Goal: Task Accomplishment & Management: Manage account settings

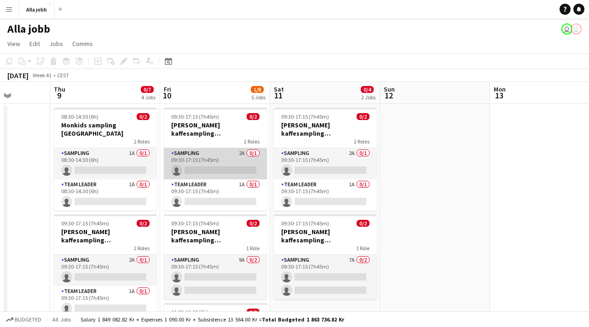
click at [220, 150] on app-card-role "Sampling 2A 0/1 09:30-17:15 (7h45m) single-neutral-actions" at bounding box center [215, 163] width 103 height 31
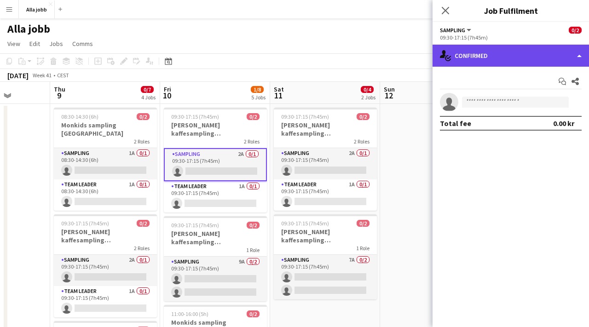
click at [488, 55] on div "single-neutral-actions-check-2 Confirmed" at bounding box center [511, 56] width 157 height 22
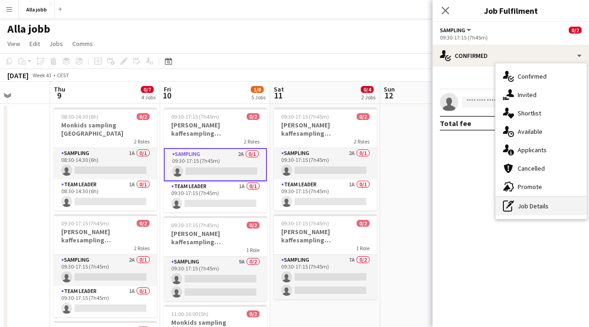
click at [513, 202] on icon at bounding box center [512, 202] width 6 height 3
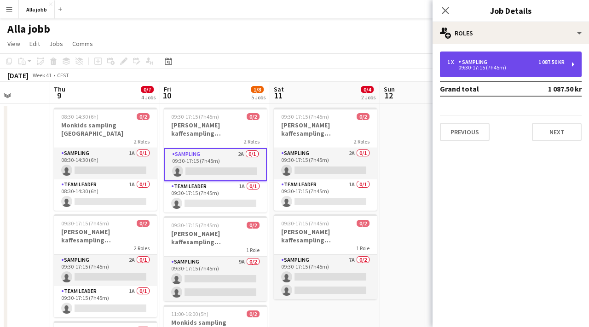
click at [473, 64] on div "Sampling" at bounding box center [474, 62] width 33 height 6
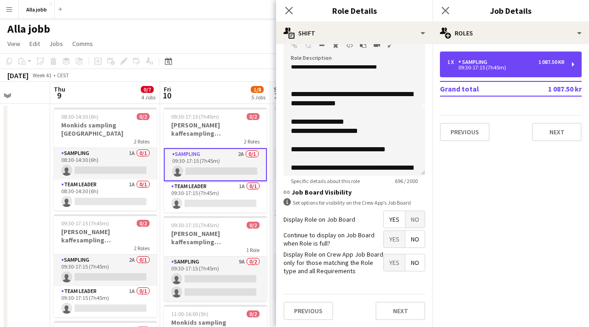
scroll to position [72, 0]
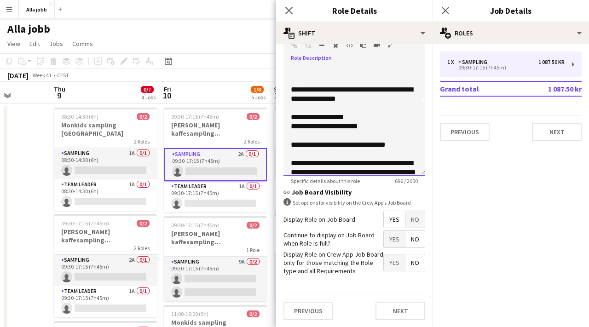
click at [325, 126] on p "**********" at bounding box center [354, 126] width 127 height 9
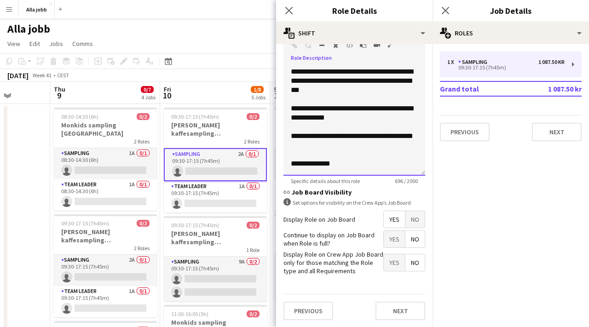
scroll to position [0, 0]
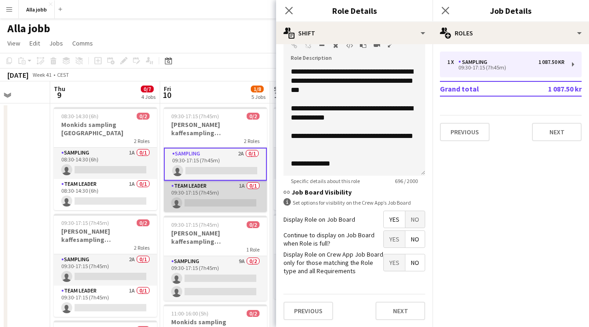
click at [193, 202] on app-card-role "Team Leader 1A 0/1 09:30-17:15 (7h45m) single-neutral-actions" at bounding box center [215, 196] width 103 height 31
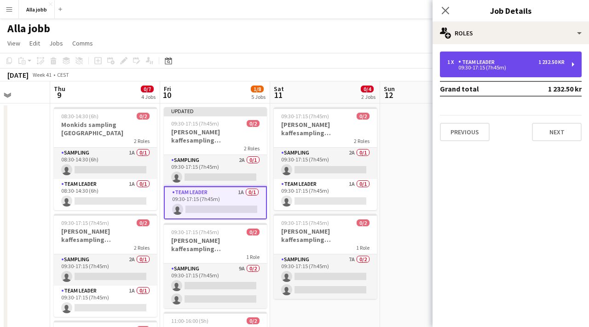
click at [467, 53] on div "1 x Team Leader 1 232.50 kr 09:30-17:15 (7h45m)" at bounding box center [511, 65] width 142 height 26
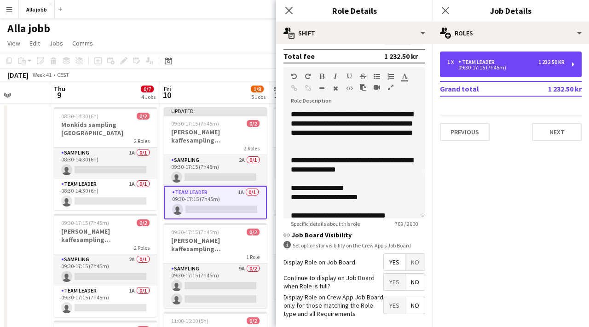
scroll to position [71, 0]
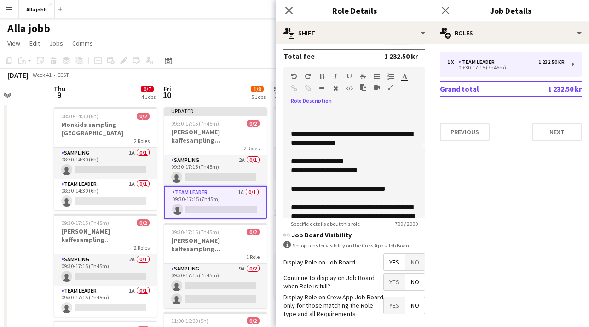
click at [325, 173] on p "**********" at bounding box center [354, 170] width 127 height 9
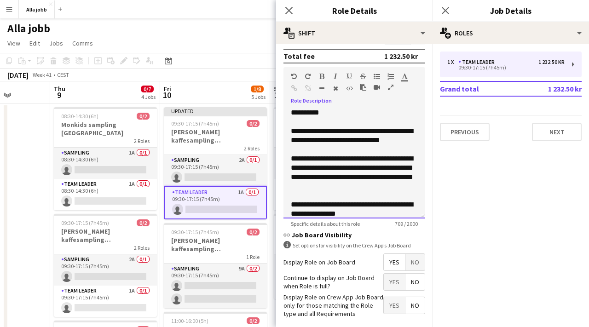
scroll to position [0, 0]
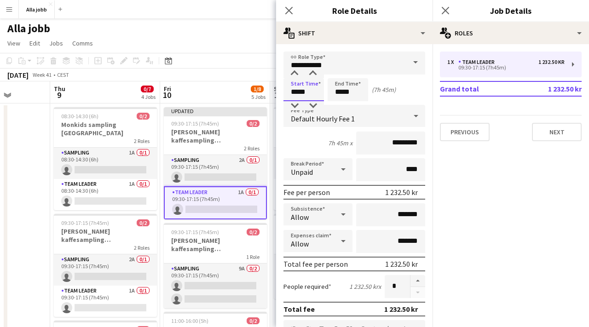
click at [296, 93] on input "*****" at bounding box center [304, 89] width 41 height 23
type input "*****"
click at [297, 71] on div at bounding box center [294, 73] width 18 height 9
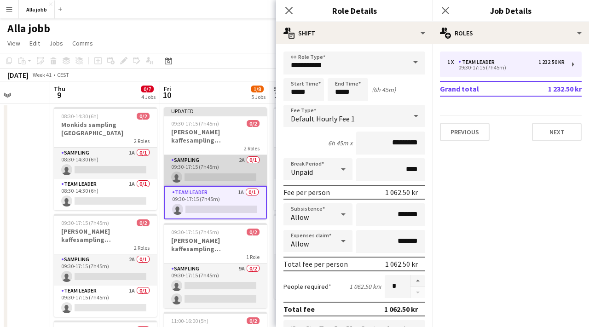
click at [221, 165] on app-card-role "Sampling 2A 0/1 09:30-17:15 (7h45m) single-neutral-actions" at bounding box center [215, 170] width 103 height 31
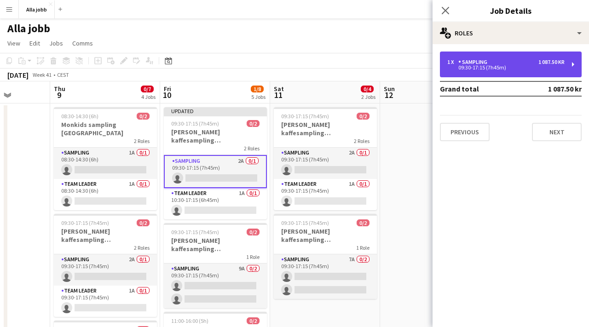
click at [473, 70] on div "09:30-17:15 (7h45m)" at bounding box center [505, 67] width 117 height 5
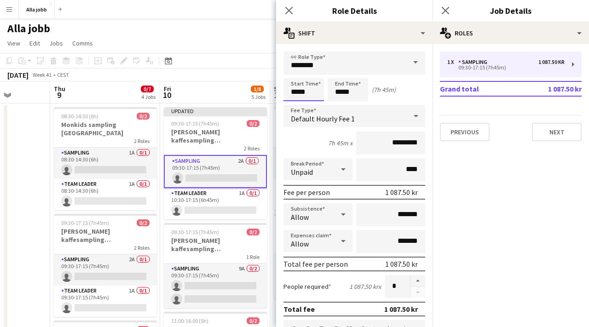
click at [301, 87] on input "*****" at bounding box center [304, 89] width 41 height 23
type input "*****"
click at [293, 76] on div at bounding box center [294, 73] width 18 height 9
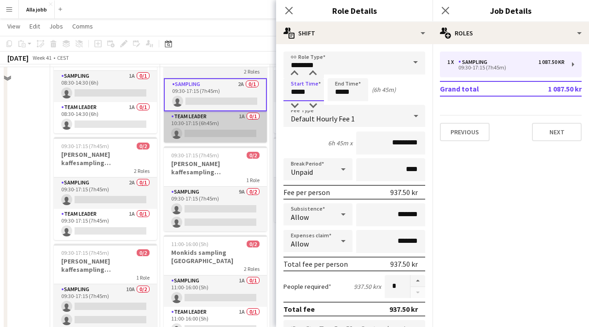
scroll to position [81, 0]
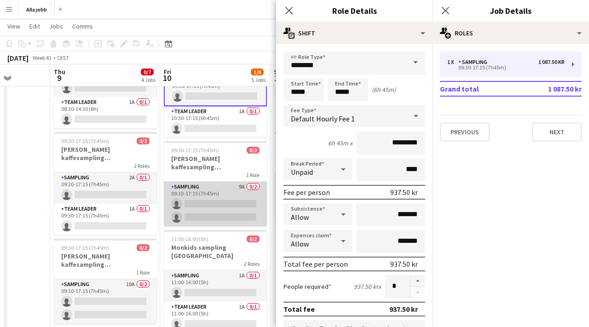
click at [216, 196] on app-card-role "Sampling 9A 0/2 09:30-17:15 (7h45m) single-neutral-actions single-neutral-actio…" at bounding box center [215, 204] width 103 height 45
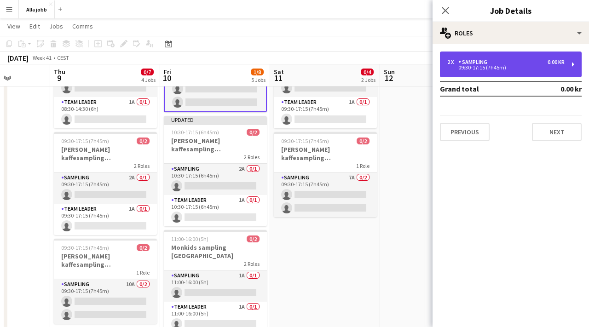
click at [461, 71] on div "2 x Sampling 0.00 kr 09:30-17:15 (7h45m)" at bounding box center [511, 65] width 142 height 26
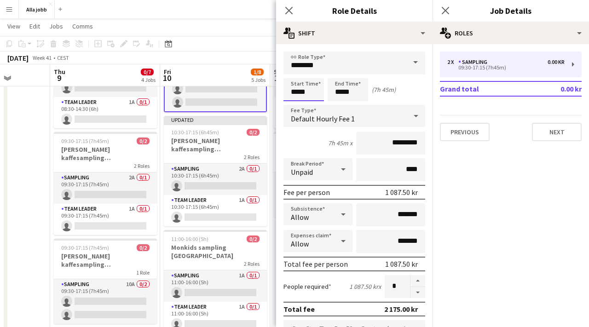
click at [302, 98] on input "*****" at bounding box center [304, 89] width 41 height 23
type input "*****"
click at [297, 75] on div at bounding box center [294, 73] width 18 height 9
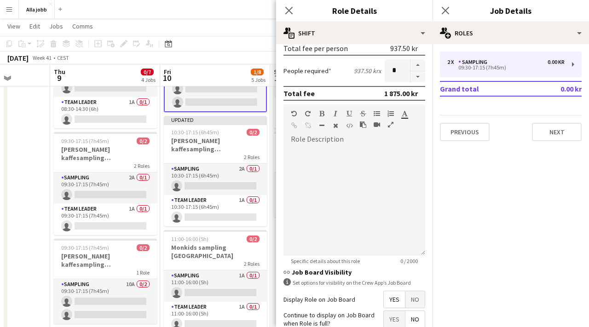
scroll to position [216, 0]
click at [328, 167] on div at bounding box center [355, 200] width 142 height 110
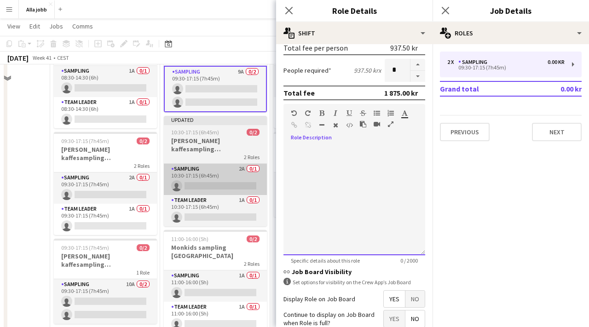
scroll to position [2, 0]
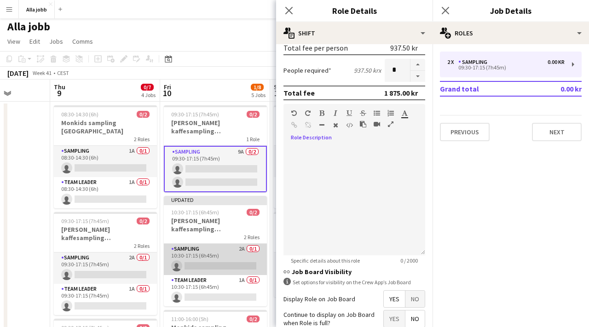
click at [215, 254] on app-card-role "Sampling 2A 0/1 10:30-17:15 (6h45m) single-neutral-actions" at bounding box center [215, 259] width 103 height 31
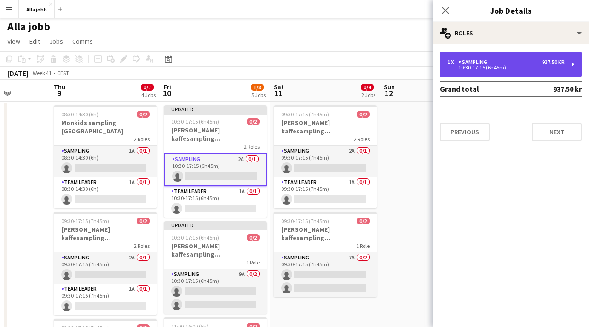
click at [481, 69] on div "10:30-17:15 (6h45m)" at bounding box center [505, 67] width 117 height 5
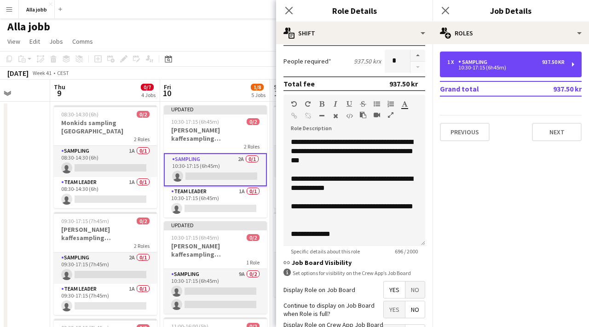
scroll to position [0, 0]
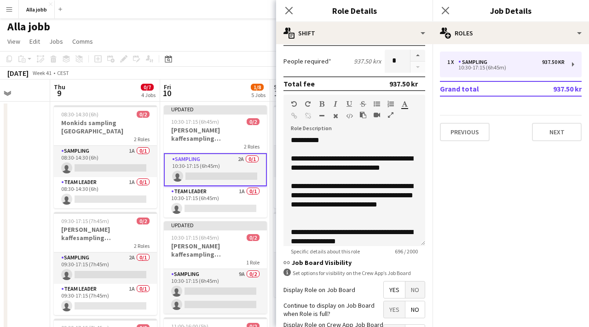
click at [229, 167] on app-card-role "Sampling 2A 0/1 10:30-17:15 (6h45m) single-neutral-actions" at bounding box center [215, 169] width 103 height 33
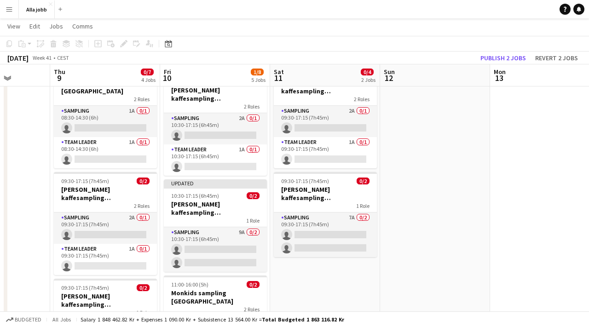
scroll to position [52, 0]
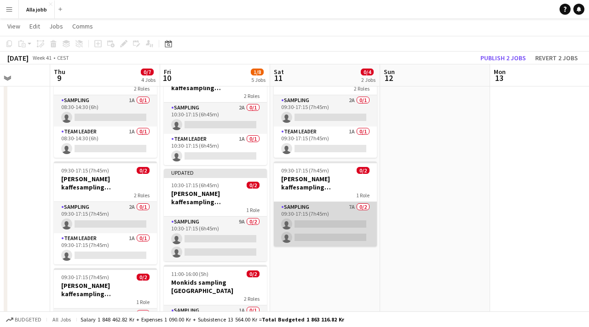
click at [306, 219] on app-card-role "Sampling 7A 0/2 09:30-17:15 (7h45m) single-neutral-actions single-neutral-actio…" at bounding box center [325, 224] width 103 height 45
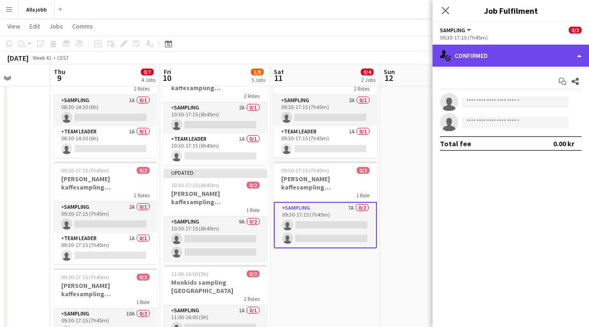
click at [496, 50] on div "single-neutral-actions-check-2 Confirmed" at bounding box center [511, 56] width 157 height 22
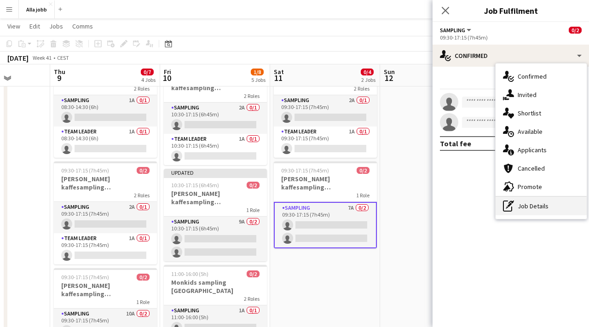
click at [505, 206] on icon "pen-write" at bounding box center [508, 206] width 11 height 11
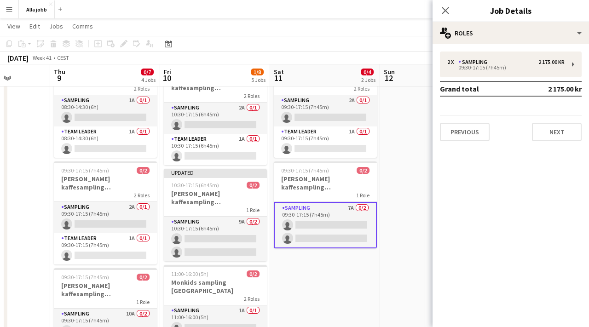
click at [473, 78] on div "2 x Sampling 2 175.00 kr 09:30-17:15 (7h45m) Grand total 2 175.00 kr Previous N…" at bounding box center [511, 97] width 157 height 90
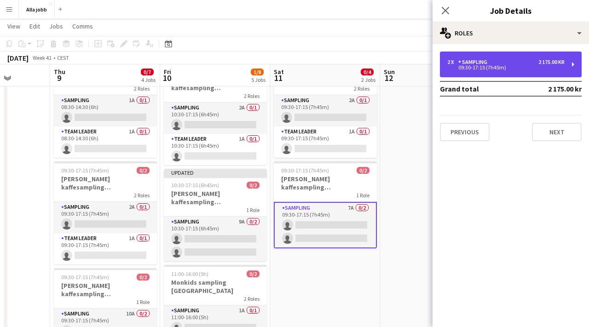
click at [473, 75] on div "2 x Sampling 2 175.00 kr 09:30-17:15 (7h45m)" at bounding box center [511, 65] width 142 height 26
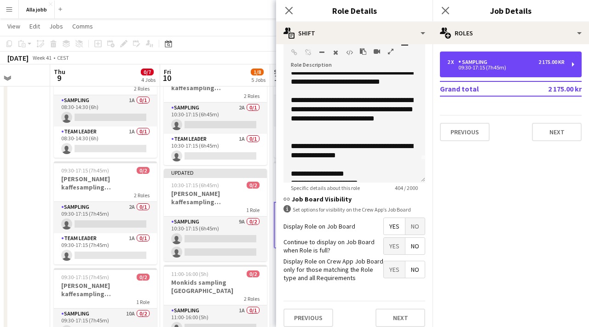
scroll to position [23, 0]
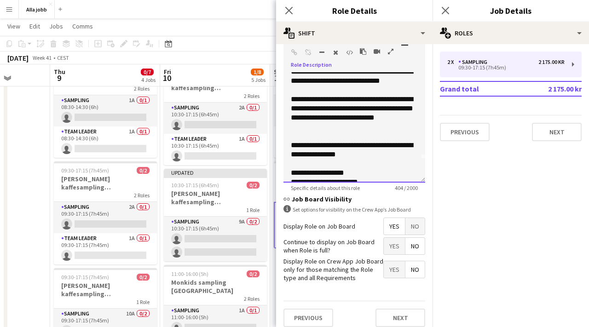
click at [375, 133] on p at bounding box center [354, 136] width 127 height 9
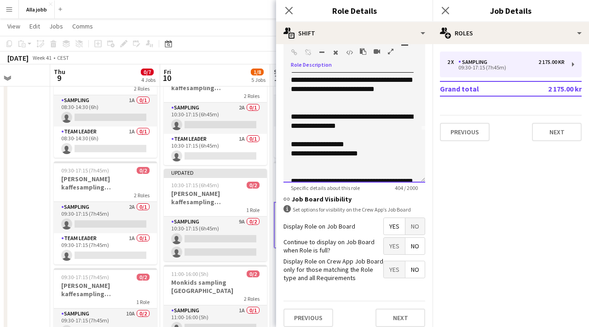
scroll to position [54, 0]
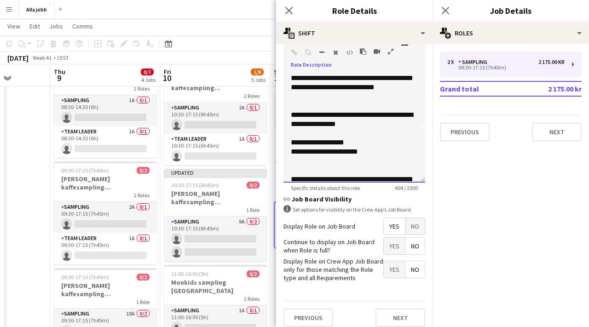
click at [325, 150] on p "**********" at bounding box center [354, 151] width 127 height 9
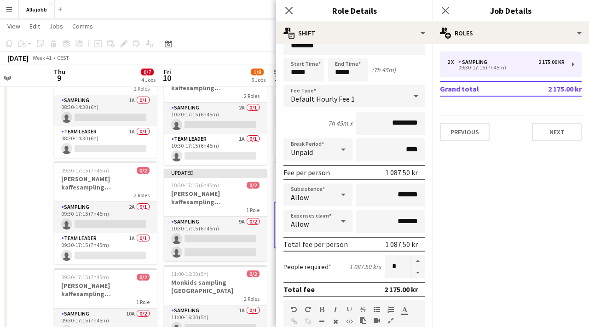
scroll to position [0, 0]
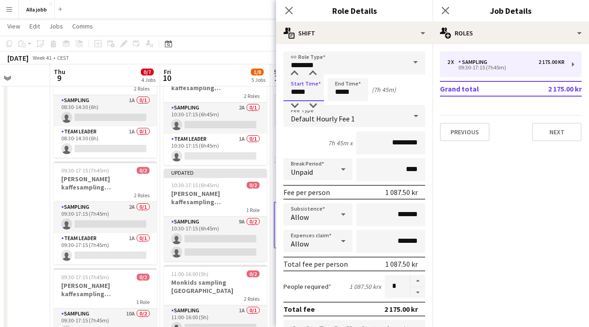
click at [299, 86] on input "*****" at bounding box center [304, 89] width 41 height 23
type input "*****"
click at [296, 73] on div at bounding box center [294, 73] width 18 height 9
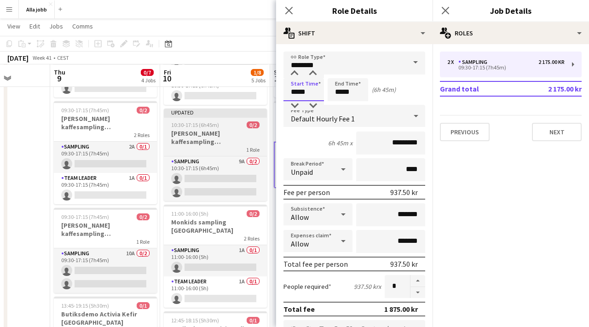
scroll to position [113, 0]
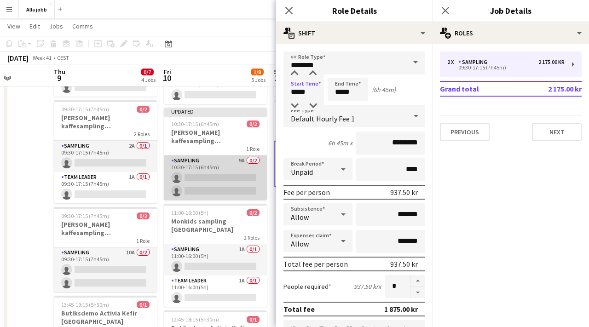
click at [224, 163] on app-card-role "Sampling 9A 0/2 10:30-17:15 (6h45m) single-neutral-actions single-neutral-actio…" at bounding box center [215, 178] width 103 height 45
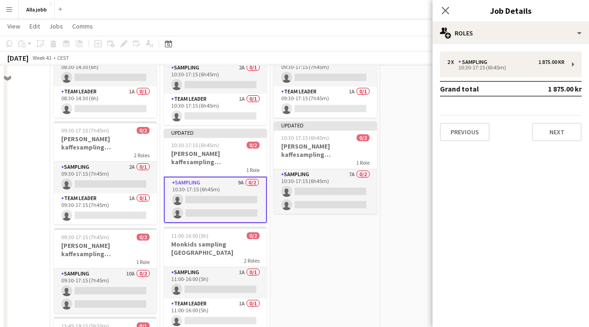
scroll to position [0, 0]
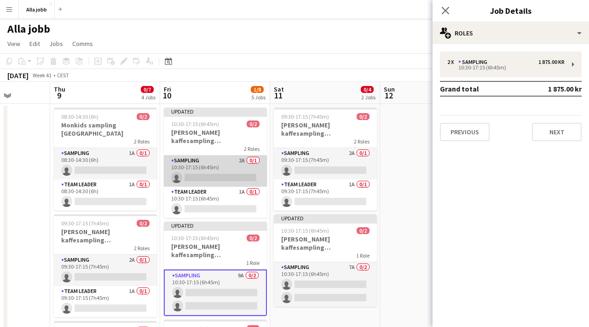
click at [222, 162] on app-card-role "Sampling 2A 0/1 10:30-17:15 (6h45m) single-neutral-actions" at bounding box center [215, 171] width 103 height 31
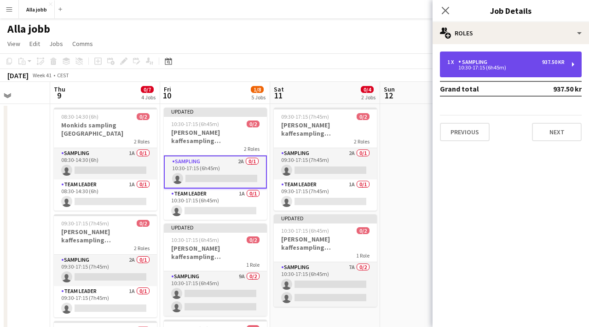
click at [458, 75] on div "1 x Sampling 937.50 kr 10:30-17:15 (6h45m)" at bounding box center [511, 65] width 142 height 26
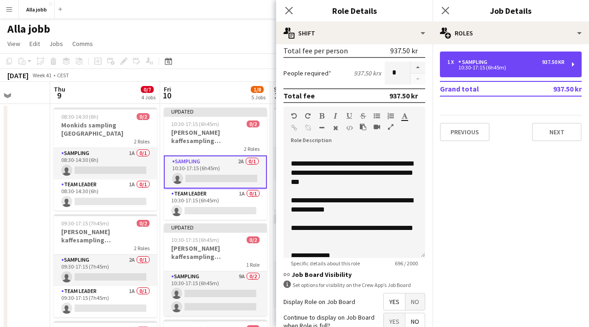
scroll to position [198, 0]
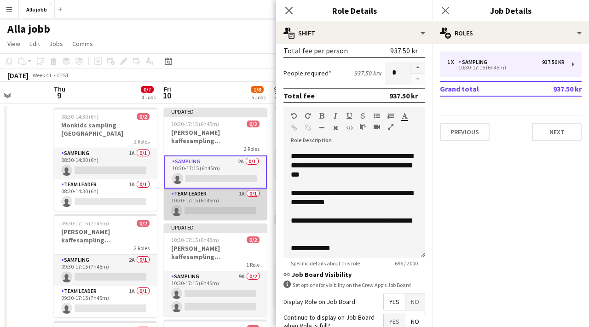
click at [200, 201] on app-card-role "Team Leader 1A 0/1 10:30-17:15 (6h45m) single-neutral-actions" at bounding box center [215, 204] width 103 height 31
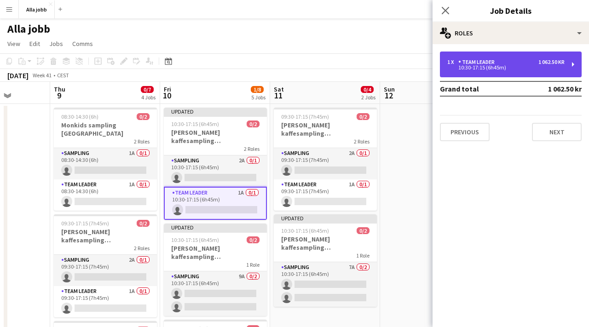
click at [456, 64] on div "1 x" at bounding box center [452, 62] width 11 height 6
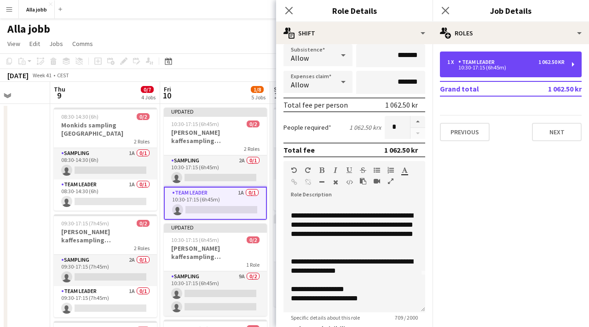
scroll to position [201, 0]
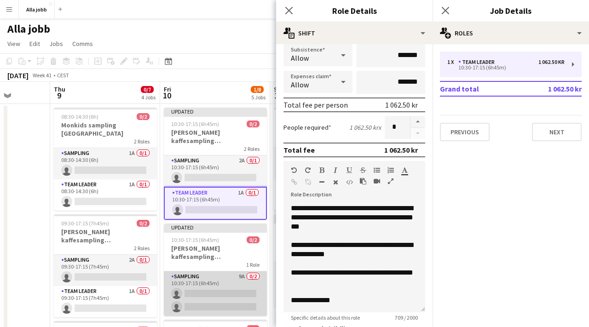
click at [211, 283] on app-card-role "Sampling 9A 0/2 10:30-17:15 (6h45m) single-neutral-actions single-neutral-actio…" at bounding box center [215, 294] width 103 height 45
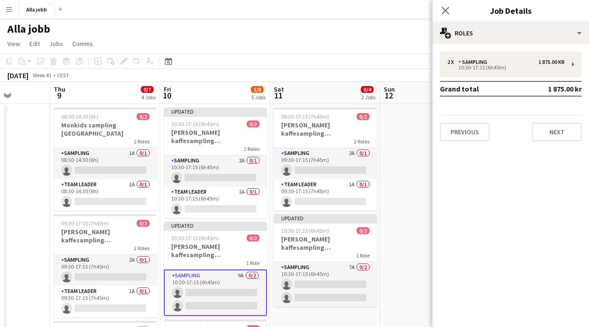
click at [463, 81] on td "Grand total" at bounding box center [482, 88] width 84 height 15
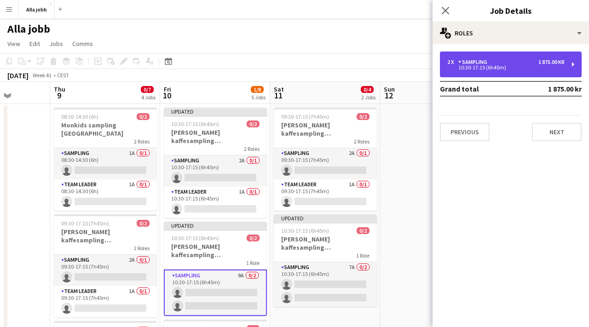
click at [464, 75] on div "2 x Sampling 1 875.00 kr 10:30-17:15 (6h45m)" at bounding box center [511, 65] width 142 height 26
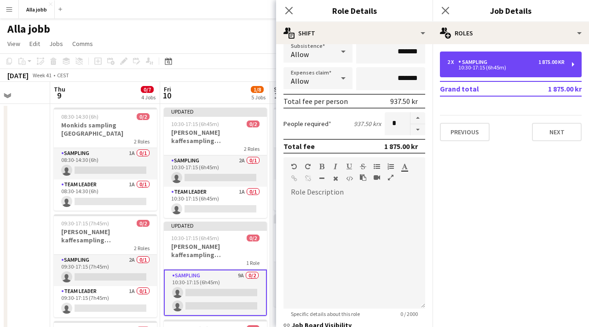
scroll to position [175, 0]
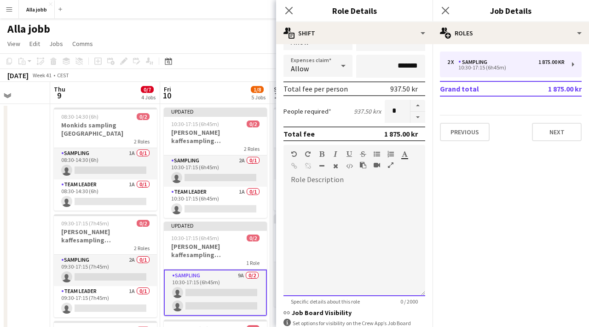
click at [322, 197] on div at bounding box center [355, 241] width 142 height 110
paste div
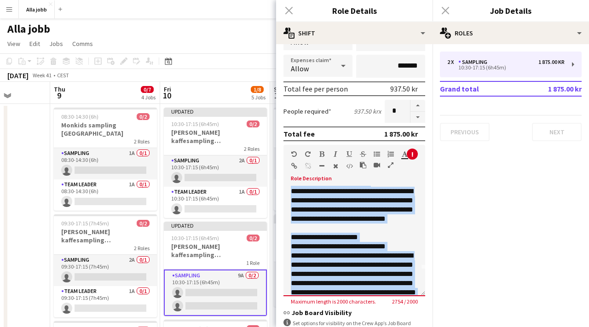
scroll to position [0, 0]
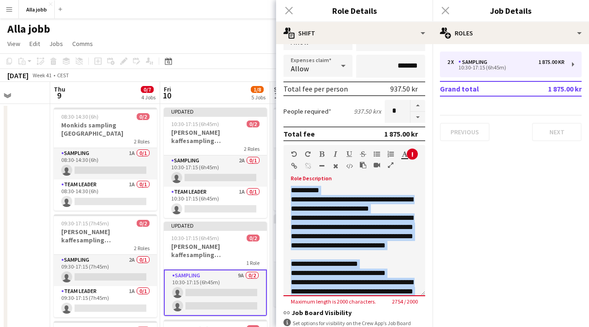
drag, startPoint x: 360, startPoint y: 288, endPoint x: 288, endPoint y: 184, distance: 126.8
click at [288, 184] on div "**********" at bounding box center [355, 238] width 142 height 117
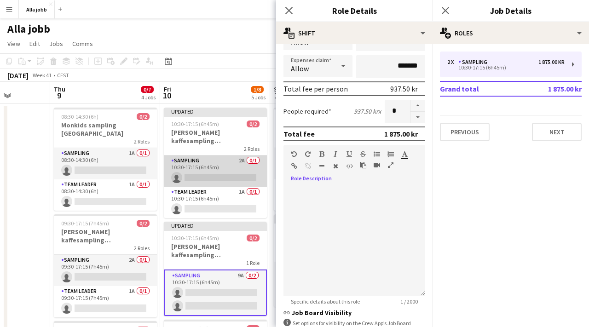
click at [236, 160] on app-card-role "Sampling 2A 0/1 10:30-17:15 (6h45m) single-neutral-actions" at bounding box center [215, 171] width 103 height 31
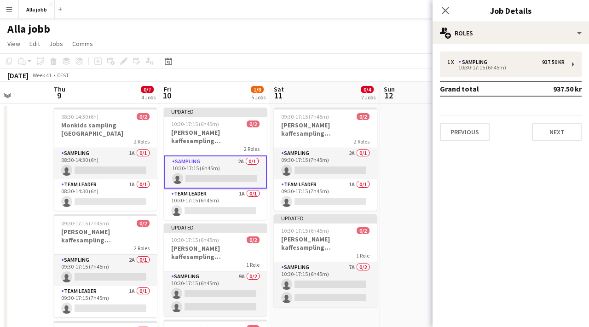
scroll to position [0, 286]
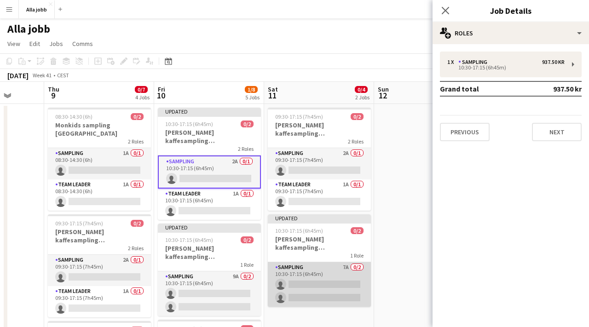
click at [307, 278] on app-card-role "Sampling 7A 0/2 10:30-17:15 (6h45m) single-neutral-actions single-neutral-actio…" at bounding box center [319, 284] width 103 height 45
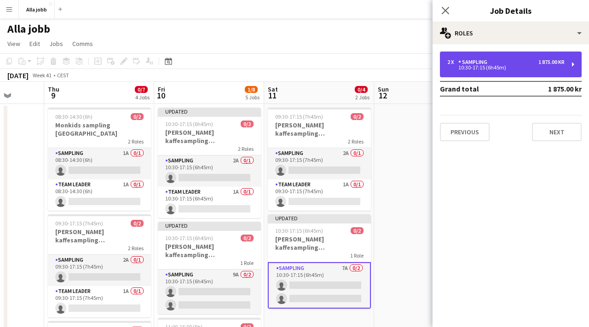
click at [469, 55] on div "2 x Sampling 1 875.00 kr 10:30-17:15 (6h45m)" at bounding box center [511, 65] width 142 height 26
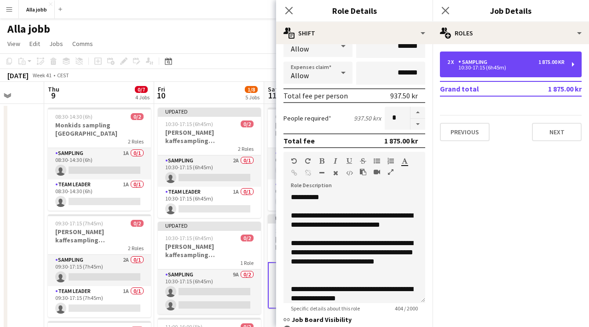
scroll to position [170, 0]
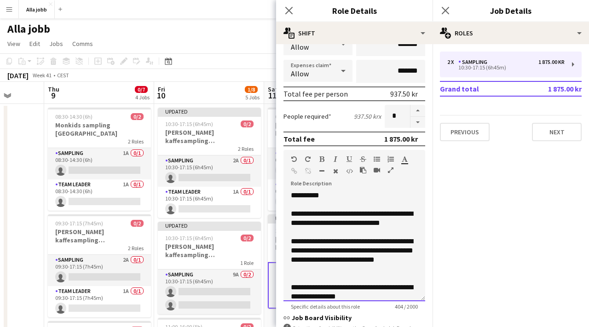
click at [362, 221] on p "**********" at bounding box center [354, 218] width 127 height 18
click at [358, 214] on p "**********" at bounding box center [354, 218] width 127 height 18
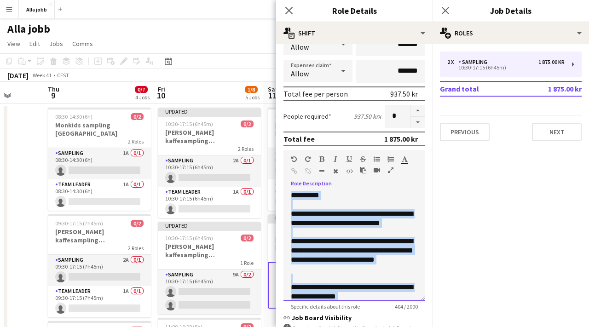
copy div "**********"
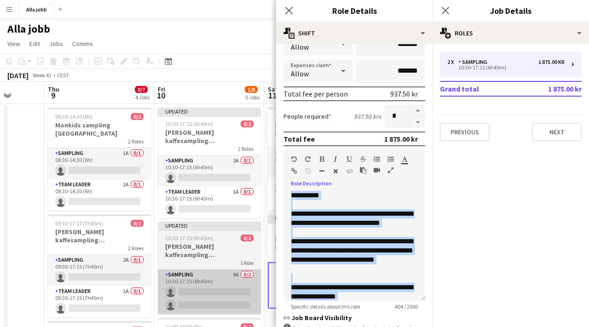
click at [199, 272] on app-card-role "Sampling 9A 0/2 10:30-17:15 (6h45m) single-neutral-actions single-neutral-actio…" at bounding box center [209, 292] width 103 height 45
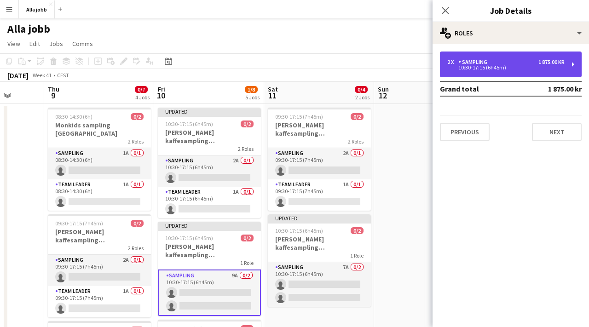
click at [479, 72] on div "2 x Sampling 1 875.00 kr 10:30-17:15 (6h45m)" at bounding box center [511, 65] width 142 height 26
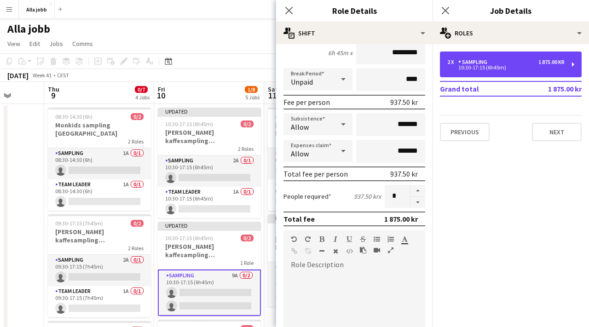
scroll to position [194, 0]
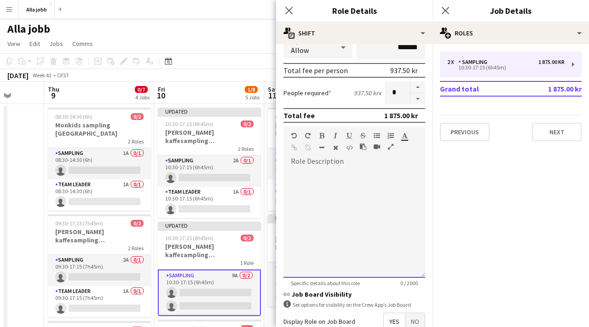
click at [319, 196] on div at bounding box center [355, 223] width 142 height 110
paste div
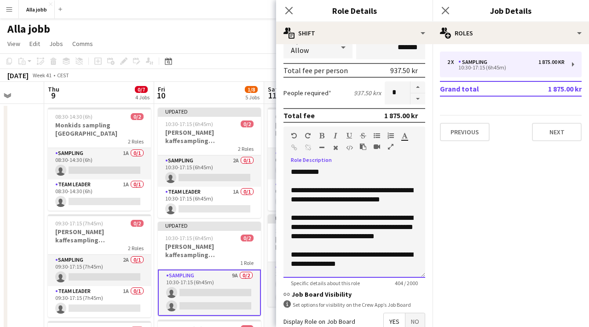
scroll to position [84, 0]
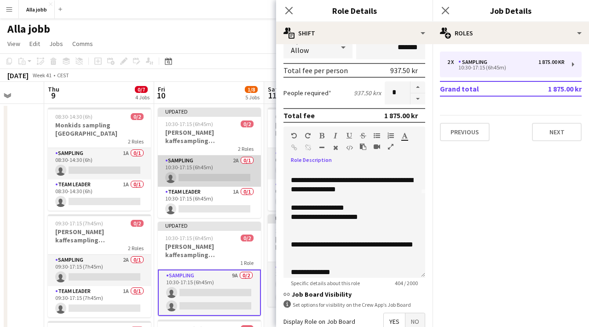
click at [233, 173] on app-card-role "Sampling 2A 0/1 10:30-17:15 (6h45m) single-neutral-actions" at bounding box center [209, 171] width 103 height 31
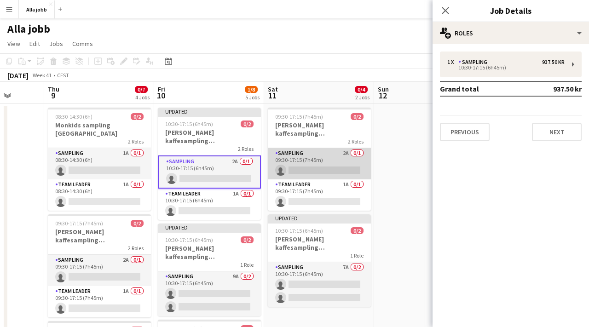
click at [311, 164] on app-card-role "Sampling 2A 0/1 09:30-17:15 (7h45m) single-neutral-actions" at bounding box center [319, 163] width 103 height 31
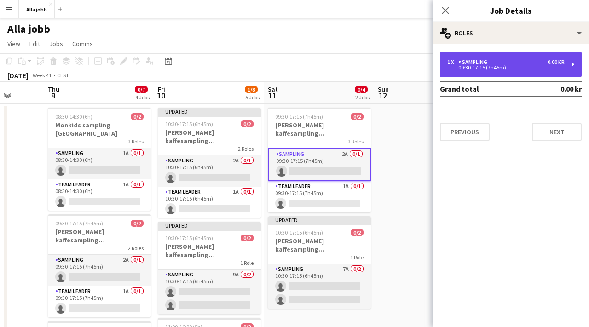
click at [470, 60] on div "Sampling" at bounding box center [474, 62] width 33 height 6
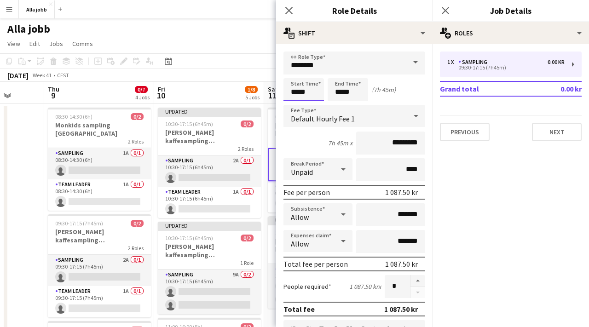
click at [303, 88] on input "*****" at bounding box center [304, 89] width 41 height 23
type input "*****"
click at [295, 75] on div at bounding box center [294, 73] width 18 height 9
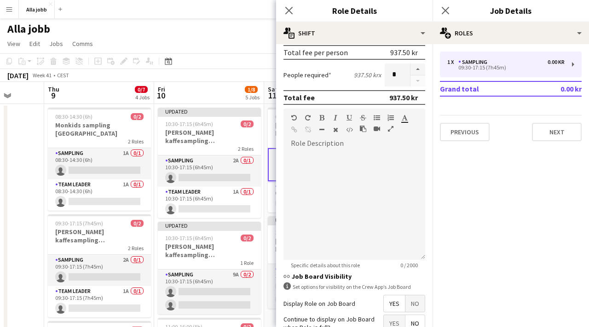
scroll to position [234, 0]
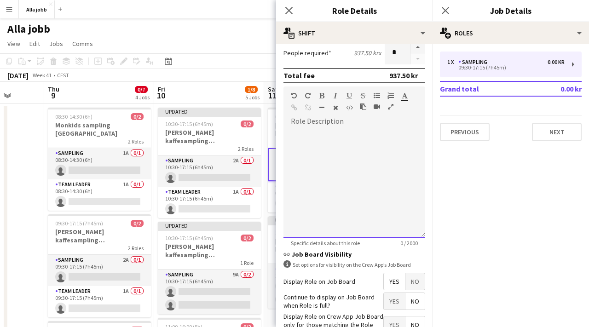
click at [314, 155] on div at bounding box center [355, 183] width 142 height 110
paste div
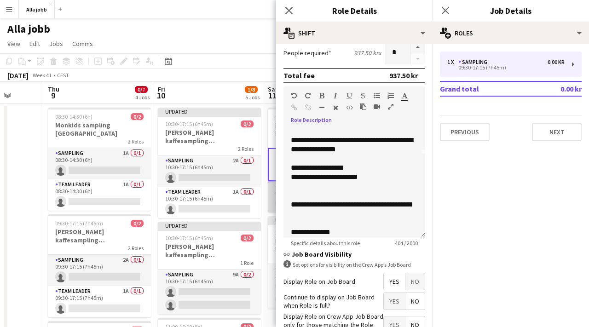
click at [271, 190] on app-card-role "Team Leader 1A 0/1 09:30-17:15 (7h45m) single-neutral-actions" at bounding box center [319, 196] width 103 height 31
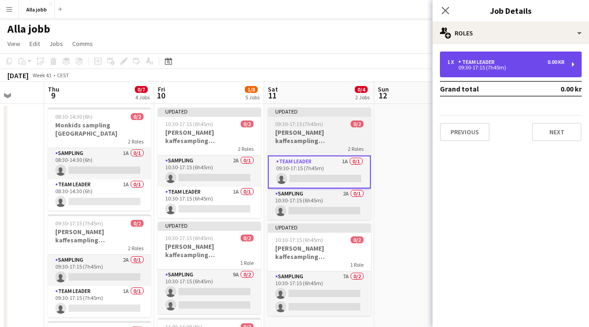
click at [475, 60] on div "Team Leader" at bounding box center [478, 62] width 40 height 6
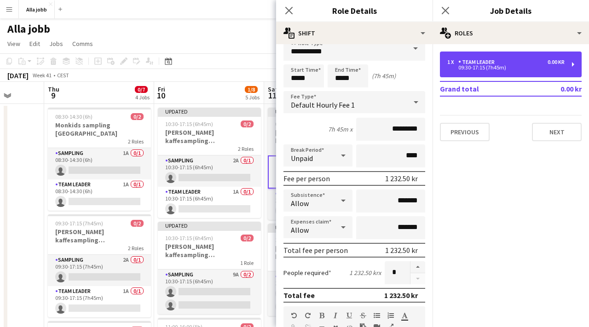
scroll to position [6, 0]
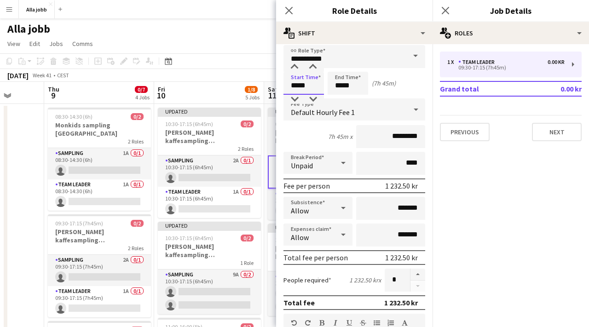
click at [295, 80] on input "*****" at bounding box center [304, 83] width 41 height 23
type input "*****"
click at [295, 65] on div at bounding box center [294, 67] width 18 height 9
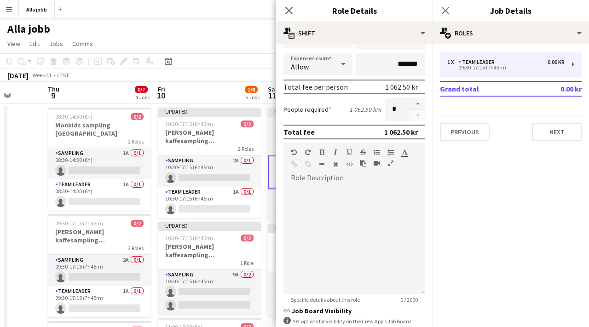
scroll to position [184, 0]
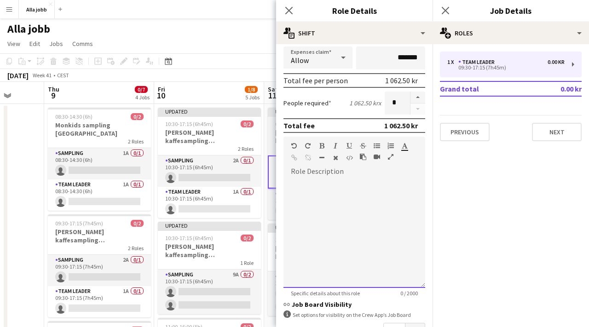
click at [313, 183] on div at bounding box center [355, 233] width 142 height 110
paste div
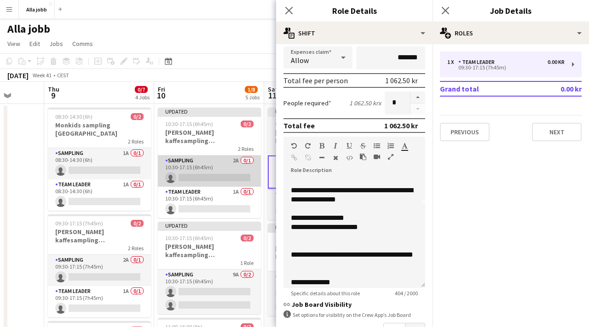
click at [255, 172] on app-card-role "Sampling 2A 0/1 10:30-17:15 (6h45m) single-neutral-actions" at bounding box center [209, 171] width 103 height 31
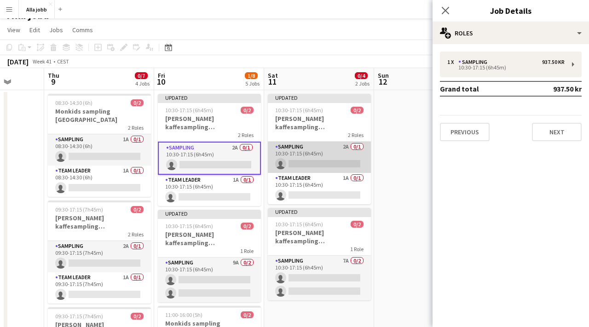
scroll to position [14, 0]
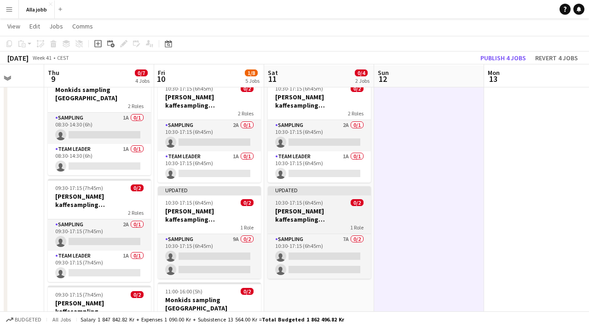
scroll to position [35, 0]
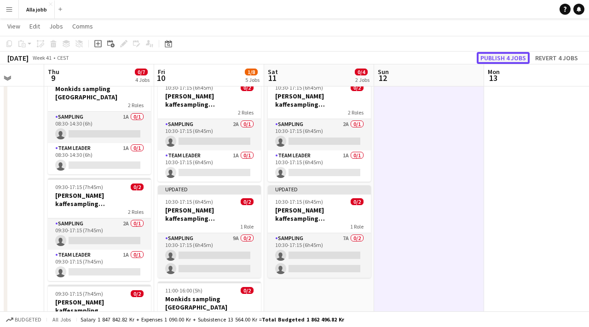
click at [505, 57] on button "Publish 4 jobs" at bounding box center [503, 58] width 53 height 12
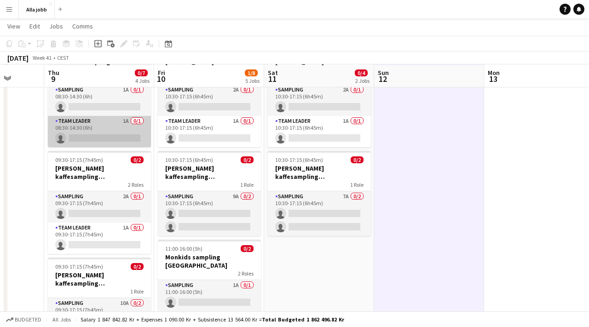
scroll to position [64, 0]
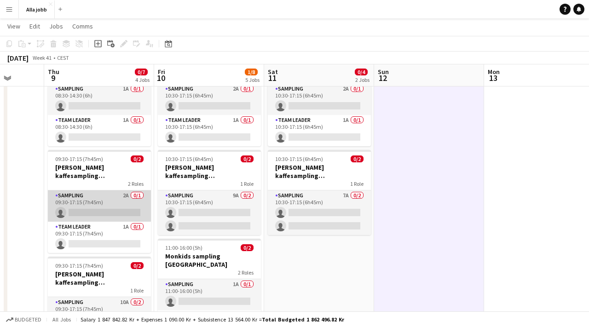
click at [107, 194] on app-card-role "Sampling 2A 0/1 09:30-17:15 (7h45m) single-neutral-actions" at bounding box center [99, 206] width 103 height 31
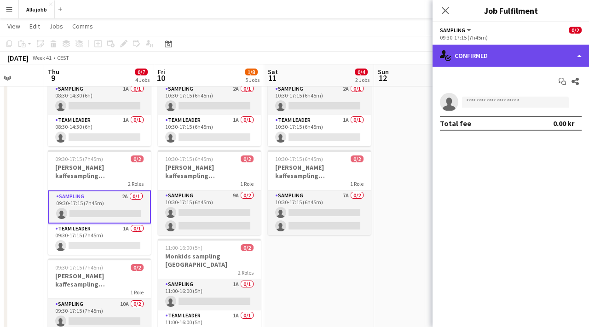
click at [473, 50] on div "single-neutral-actions-check-2 Confirmed" at bounding box center [511, 56] width 157 height 22
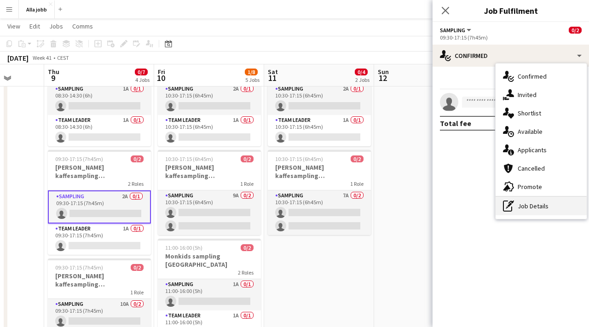
click at [517, 213] on div "pen-write Job Details" at bounding box center [541, 206] width 91 height 18
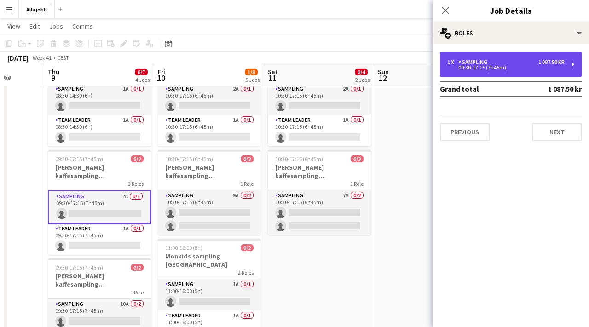
click at [478, 72] on div "1 x Sampling 1 087.50 kr 09:30-17:15 (7h45m)" at bounding box center [511, 65] width 142 height 26
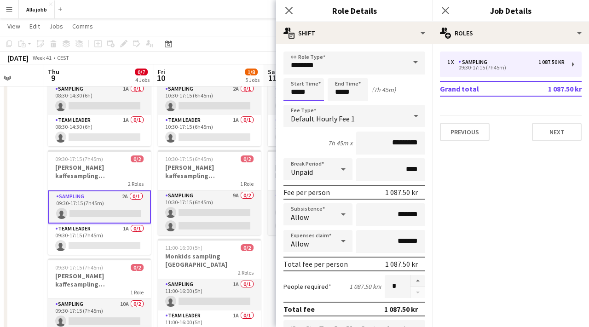
click at [303, 99] on input "*****" at bounding box center [304, 89] width 41 height 23
type input "*****"
click at [292, 74] on div at bounding box center [294, 73] width 18 height 9
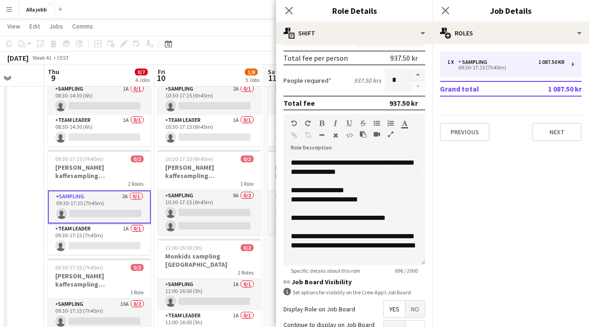
scroll to position [96, 0]
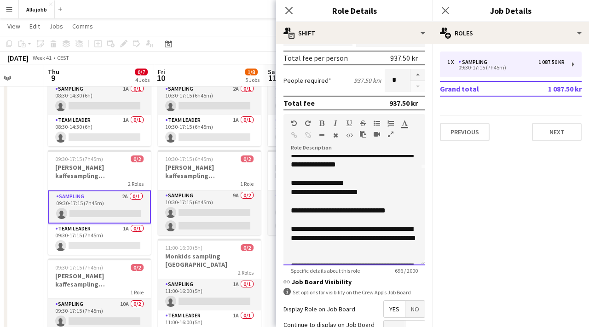
click at [325, 193] on p "**********" at bounding box center [354, 192] width 127 height 9
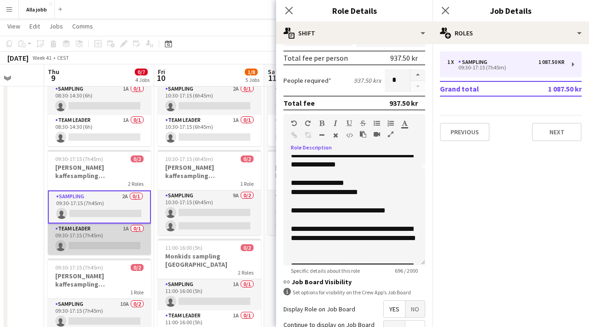
click at [101, 224] on app-card-role "Team Leader 1A 0/1 09:30-17:15 (7h45m) single-neutral-actions" at bounding box center [99, 239] width 103 height 31
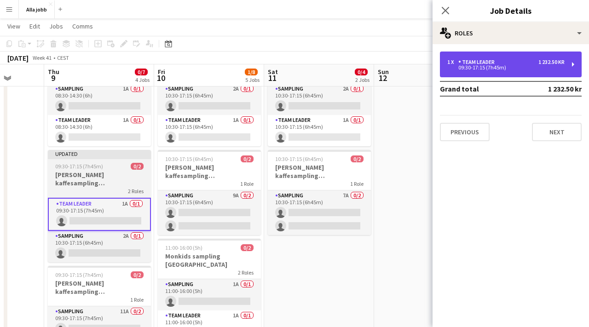
click at [478, 65] on div "Team Leader" at bounding box center [478, 62] width 40 height 6
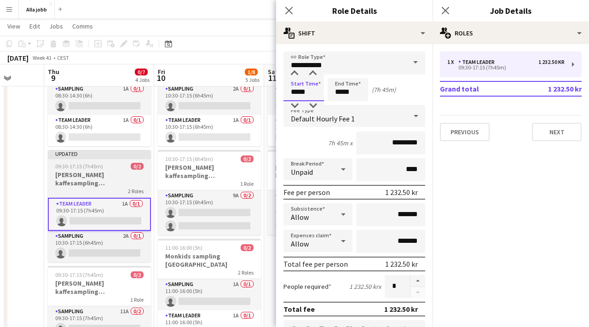
click at [298, 88] on input "*****" at bounding box center [304, 89] width 41 height 23
type input "*****"
click at [297, 77] on div at bounding box center [294, 73] width 18 height 9
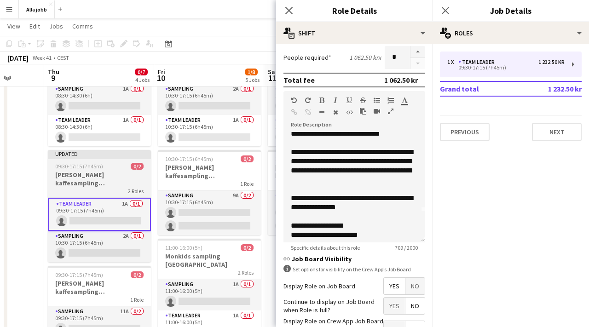
scroll to position [75, 0]
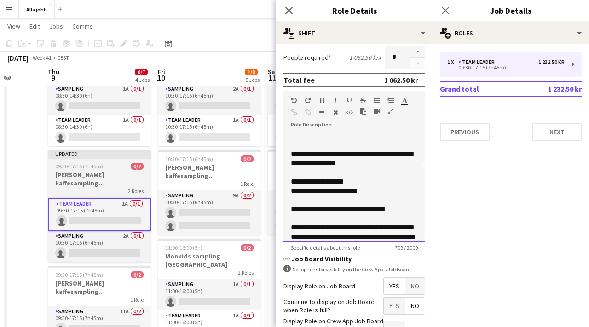
click at [325, 193] on p "**********" at bounding box center [354, 190] width 127 height 9
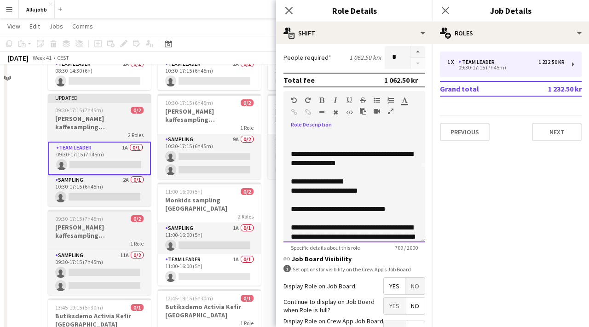
scroll to position [142, 0]
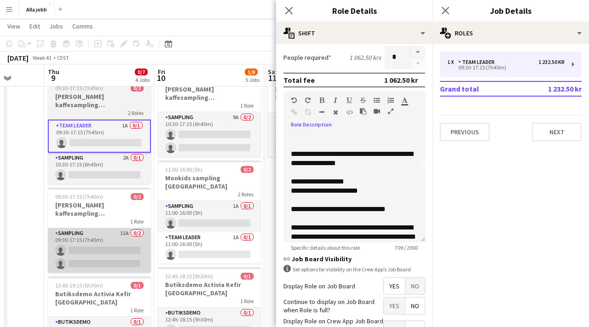
click at [99, 236] on app-card-role "Sampling 11A 0/2 09:30-17:15 (7h45m) single-neutral-actions single-neutral-acti…" at bounding box center [99, 250] width 103 height 45
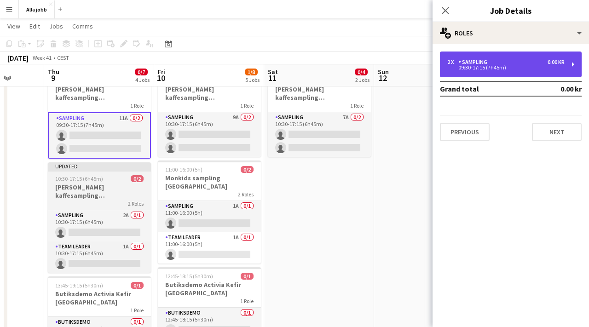
click at [489, 66] on div "09:30-17:15 (7h45m)" at bounding box center [505, 67] width 117 height 5
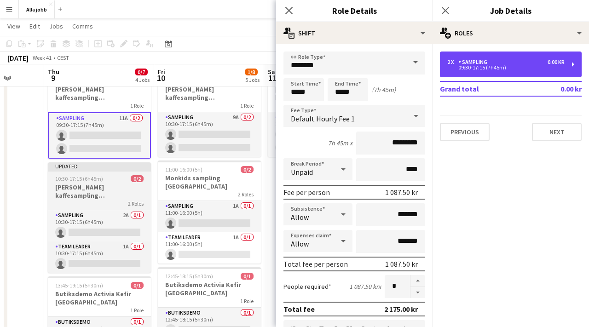
scroll to position [10, 0]
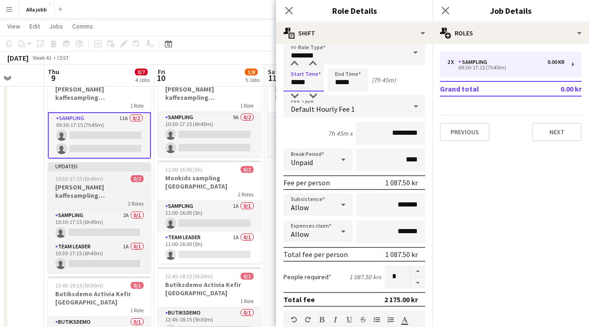
click at [296, 80] on input "*****" at bounding box center [304, 80] width 41 height 23
type input "*****"
click at [296, 64] on div at bounding box center [294, 63] width 18 height 9
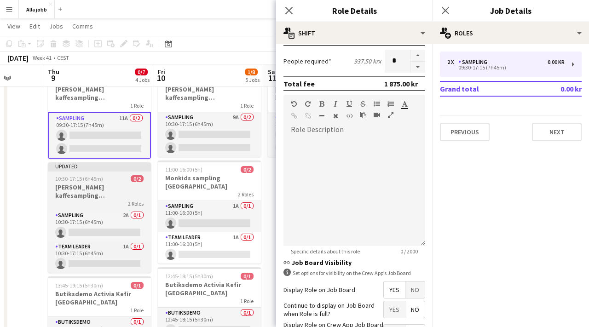
scroll to position [226, 0]
click at [309, 154] on div at bounding box center [355, 190] width 142 height 110
paste div
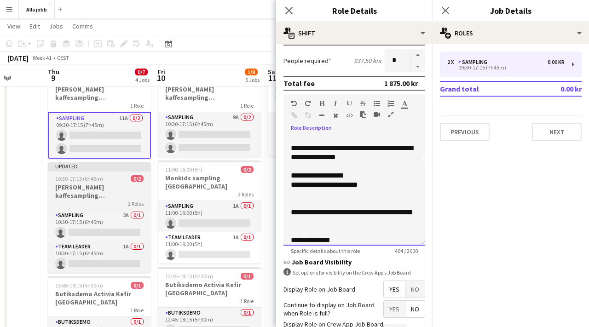
scroll to position [0, 0]
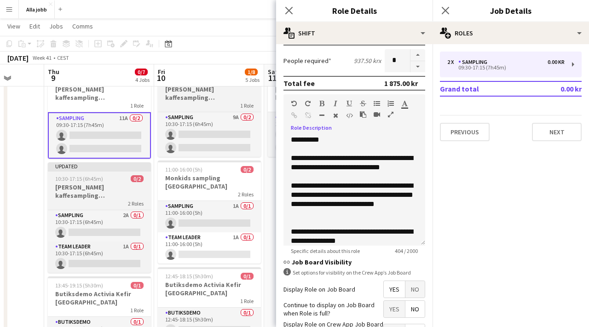
click at [249, 89] on h3 "[PERSON_NAME] kaffesampling [GEOGRAPHIC_DATA]" at bounding box center [209, 93] width 103 height 17
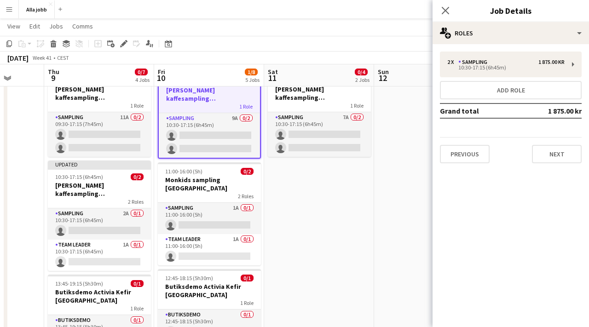
click at [249, 89] on h3 "[PERSON_NAME] kaffesampling [GEOGRAPHIC_DATA]" at bounding box center [209, 94] width 101 height 17
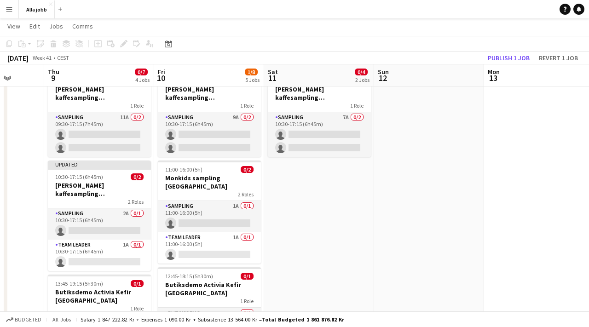
click at [314, 221] on app-date-cell "10:30-17:15 (6h45m) 0/2 [PERSON_NAME] kaffesampling Köpenhamn 2 Roles Sampling …" at bounding box center [319, 199] width 110 height 476
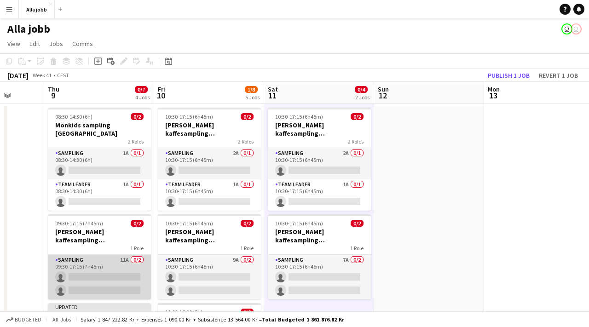
click at [105, 255] on app-card-role "Sampling 11A 0/2 09:30-17:15 (7h45m) single-neutral-actions single-neutral-acti…" at bounding box center [99, 277] width 103 height 45
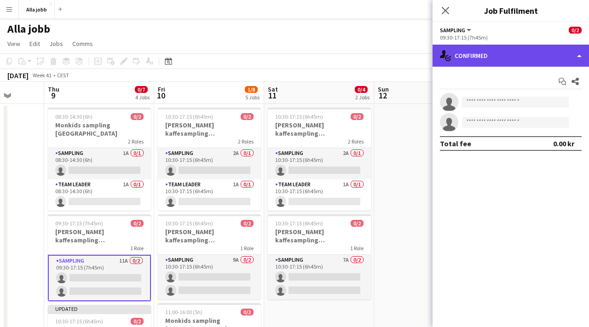
click at [479, 58] on div "single-neutral-actions-check-2 Confirmed" at bounding box center [511, 56] width 157 height 22
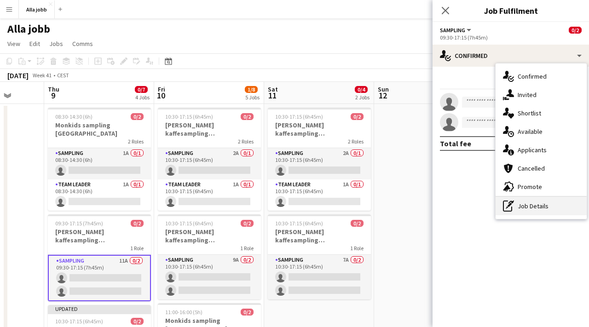
click at [521, 209] on div "pen-write Job Details" at bounding box center [541, 206] width 91 height 18
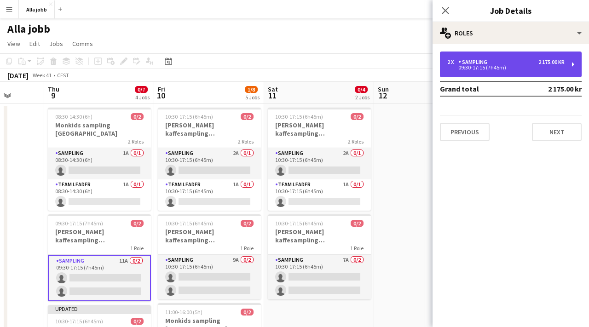
click at [473, 73] on div "2 x Sampling 2 175.00 kr 09:30-17:15 (7h45m)" at bounding box center [511, 65] width 142 height 26
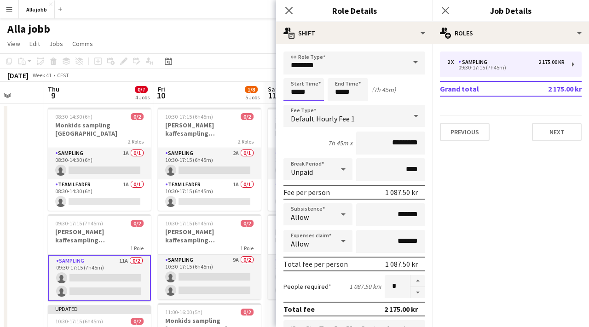
click at [294, 93] on input "*****" at bounding box center [304, 89] width 41 height 23
type input "*****"
click at [295, 74] on div at bounding box center [294, 73] width 18 height 9
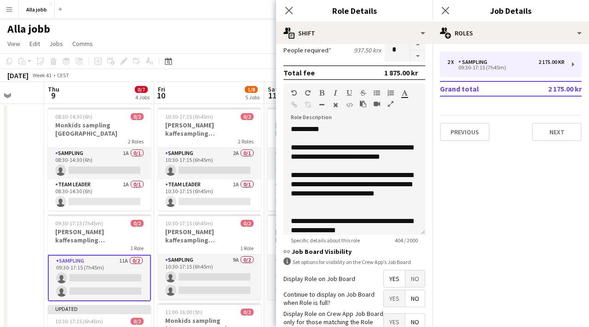
scroll to position [263, 0]
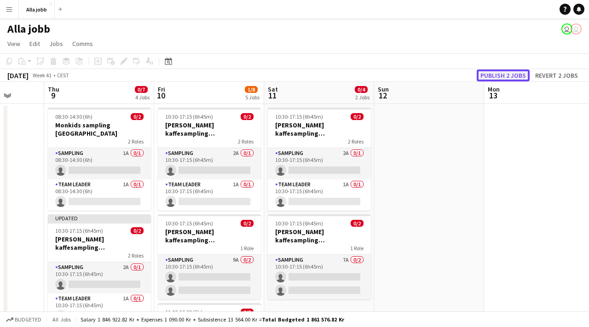
click at [501, 78] on button "Publish 2 jobs" at bounding box center [503, 76] width 53 height 12
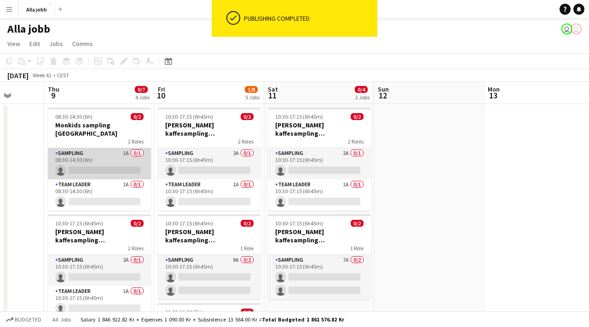
click at [96, 156] on app-card-role "Sampling 1A 0/1 08:30-14:30 (6h) single-neutral-actions" at bounding box center [99, 163] width 103 height 31
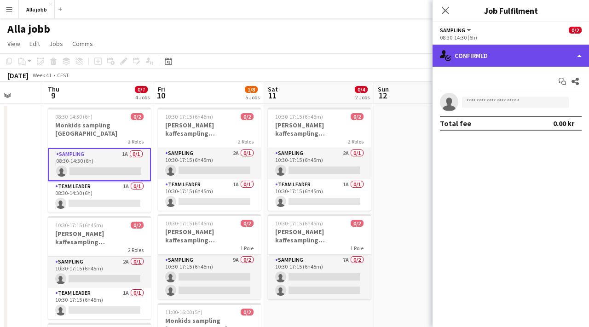
click at [464, 63] on div "single-neutral-actions-check-2 Confirmed" at bounding box center [511, 56] width 157 height 22
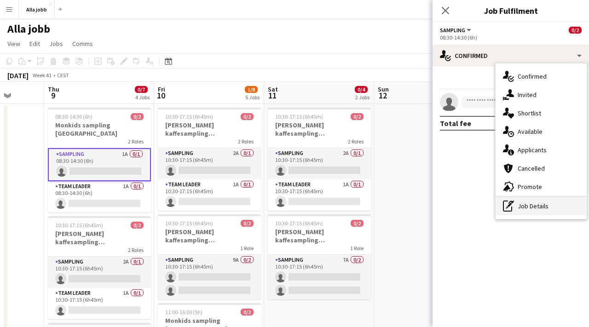
click at [531, 211] on div "pen-write Job Details" at bounding box center [541, 206] width 91 height 18
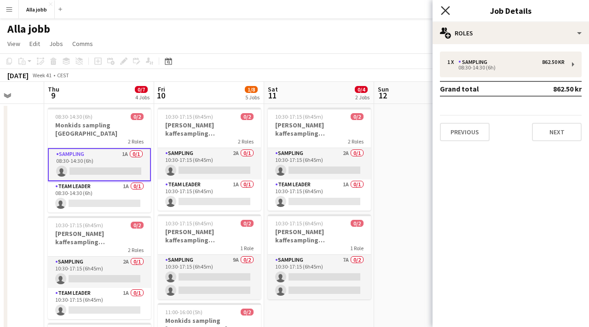
click at [441, 12] on icon "Close pop-in" at bounding box center [445, 10] width 9 height 9
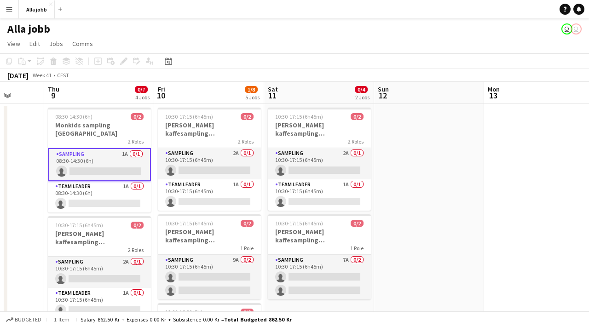
click at [120, 148] on app-card-role "Sampling 1A 0/1 08:30-14:30 (6h) single-neutral-actions" at bounding box center [99, 164] width 103 height 33
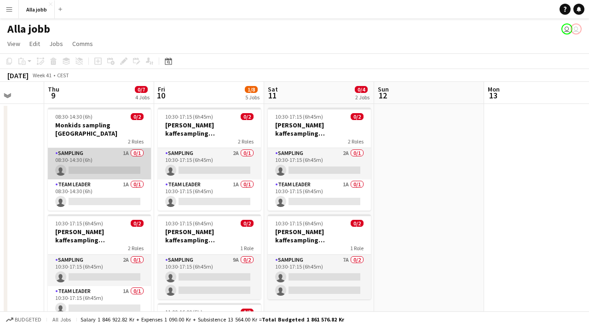
click at [118, 154] on app-card-role "Sampling 1A 0/1 08:30-14:30 (6h) single-neutral-actions" at bounding box center [99, 163] width 103 height 31
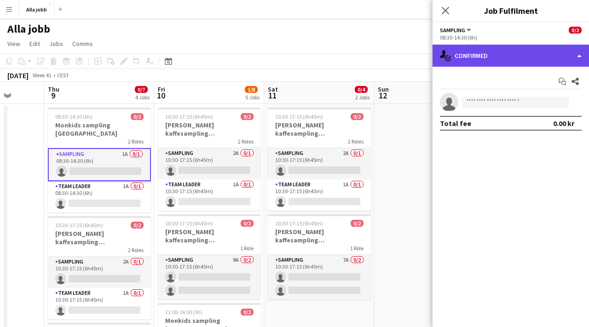
click at [500, 47] on div "single-neutral-actions-check-2 Confirmed" at bounding box center [511, 56] width 157 height 22
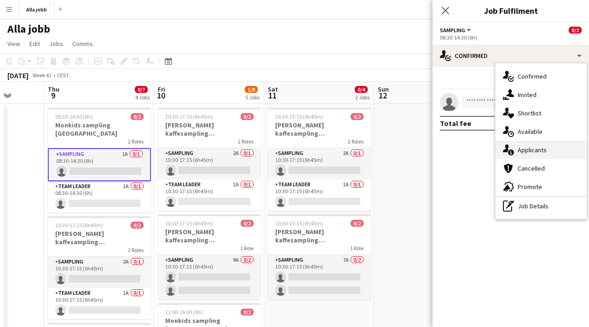
click at [522, 145] on div "single-neutral-actions-information Applicants" at bounding box center [541, 150] width 91 height 18
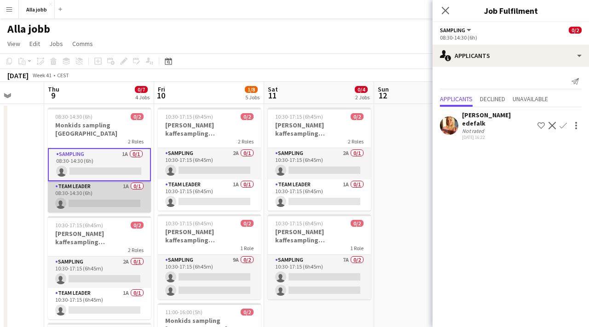
click at [122, 189] on app-card-role "Team Leader 1A 0/1 08:30-14:30 (6h) single-neutral-actions" at bounding box center [99, 196] width 103 height 31
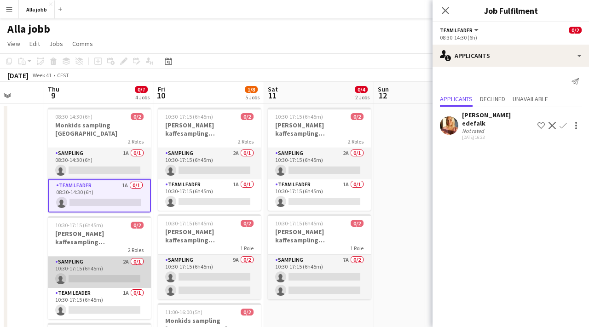
click at [102, 259] on app-card-role "Sampling 2A 0/1 10:30-17:15 (6h45m) single-neutral-actions" at bounding box center [99, 272] width 103 height 31
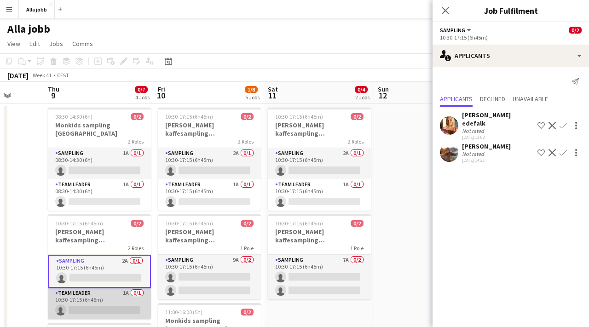
click at [96, 293] on app-card-role "Team Leader 1A 0/1 10:30-17:15 (6h45m) single-neutral-actions" at bounding box center [99, 303] width 103 height 31
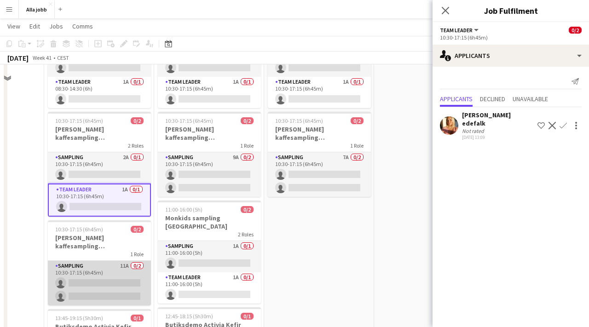
scroll to position [110, 0]
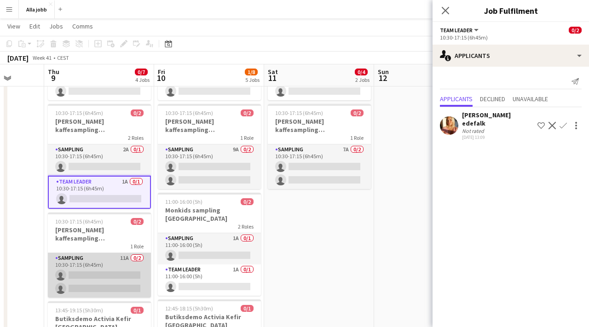
click at [99, 258] on app-card-role "Sampling 11A 0/2 10:30-17:15 (6h45m) single-neutral-actions single-neutral-acti…" at bounding box center [99, 275] width 103 height 45
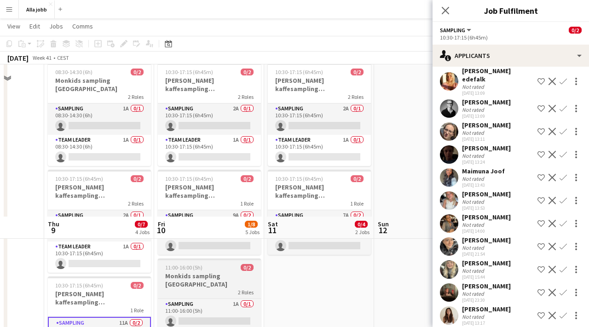
scroll to position [0, 0]
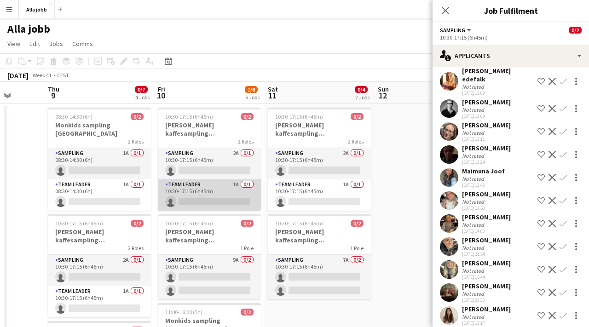
click at [209, 196] on app-card-role "Team Leader 1A 0/1 10:30-17:15 (6h45m) single-neutral-actions" at bounding box center [209, 195] width 103 height 31
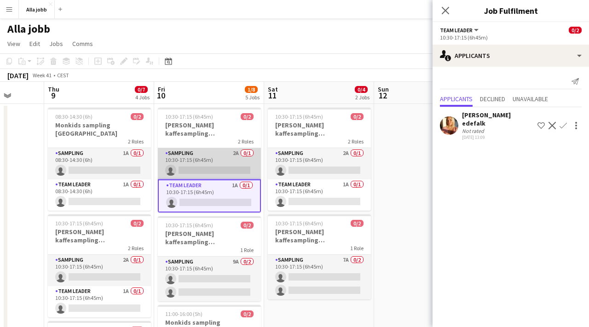
click at [211, 158] on app-card-role "Sampling 2A 0/1 10:30-17:15 (6h45m) single-neutral-actions" at bounding box center [209, 163] width 103 height 31
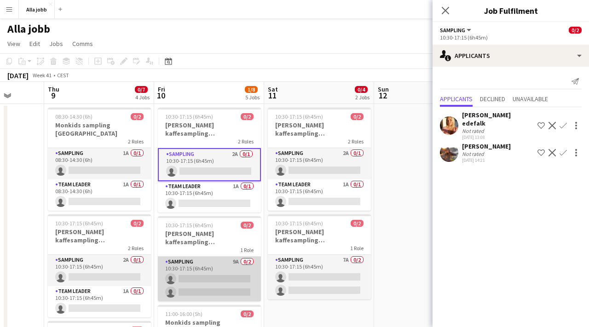
click at [197, 275] on app-card-role "Sampling 9A 0/2 10:30-17:15 (6h45m) single-neutral-actions single-neutral-actio…" at bounding box center [209, 279] width 103 height 45
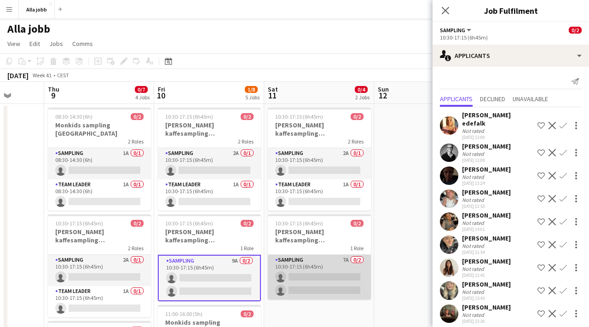
click at [313, 265] on app-card-role "Sampling 7A 0/2 10:30-17:15 (6h45m) single-neutral-actions single-neutral-actio…" at bounding box center [319, 277] width 103 height 45
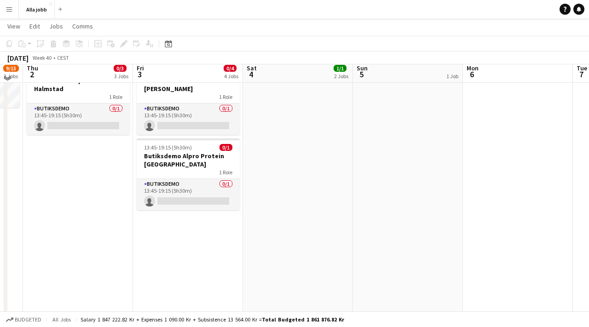
scroll to position [186, 0]
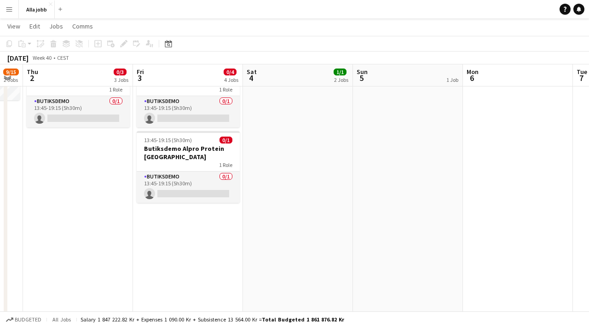
click at [199, 223] on app-date-cell "[PERSON_NAME] 10:00-16:00 (6h) 0/2 Monkids sampling Sthlm 2 Roles Team Leader 5…" at bounding box center [188, 155] width 110 height 476
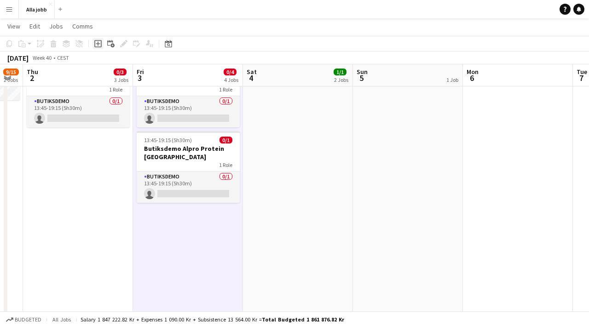
click at [93, 41] on div "Add job" at bounding box center [98, 43] width 11 height 11
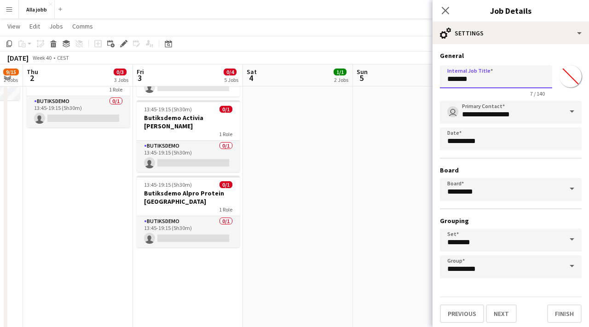
drag, startPoint x: 475, startPoint y: 81, endPoint x: 418, endPoint y: 81, distance: 57.5
click at [418, 81] on body "Menu Boards Boards Boards All jobs Status Workforce Workforce My Workforce Recr…" at bounding box center [294, 111] width 589 height 594
type input "**********"
click at [575, 312] on button "Finish" at bounding box center [564, 314] width 35 height 18
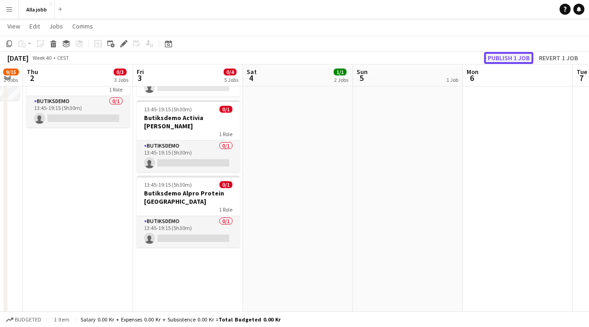
click at [505, 57] on button "Publish 1 job" at bounding box center [508, 58] width 49 height 12
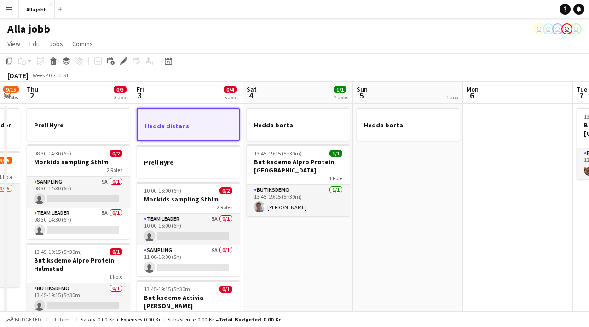
scroll to position [15, 0]
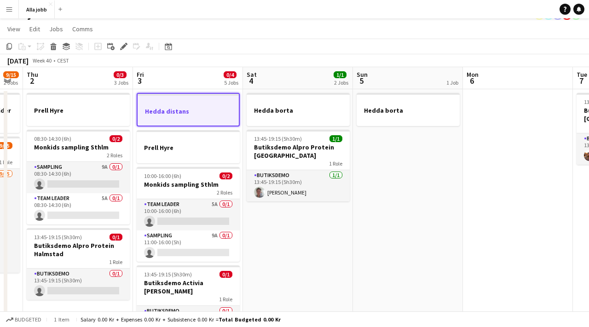
click at [300, 231] on app-date-cell "[PERSON_NAME] 13:45-19:15 (5h30m) 1/1 Butiksdemo Alpro Protein Göteborg 1 Role …" at bounding box center [298, 327] width 110 height 476
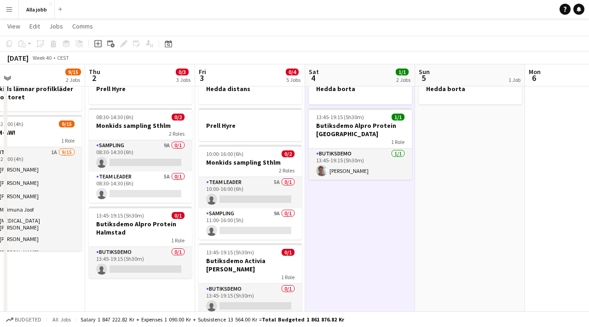
scroll to position [0, 197]
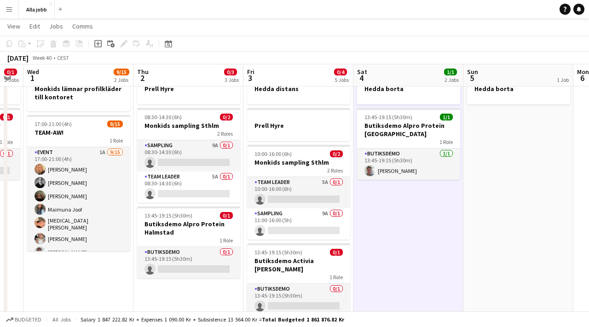
click at [179, 297] on app-date-cell "[PERSON_NAME] 08:30-14:30 (6h) 0/2 Monkids sampling Sthlm 2 Roles Sampling 9A 0…" at bounding box center [188, 306] width 110 height 476
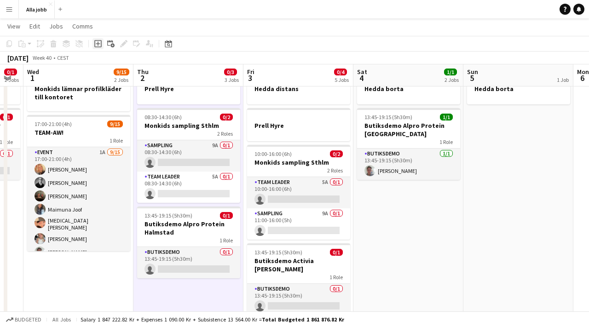
click at [95, 45] on icon at bounding box center [97, 43] width 7 height 7
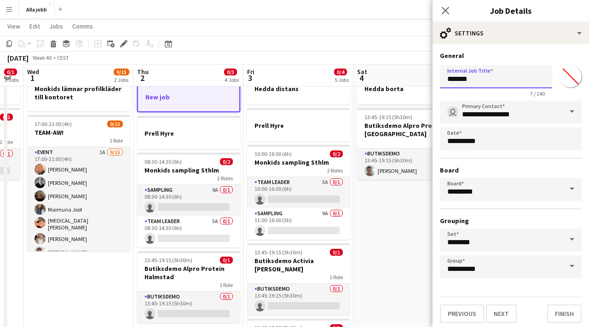
drag, startPoint x: 486, startPoint y: 84, endPoint x: 444, endPoint y: 81, distance: 41.5
click at [444, 81] on input "*******" at bounding box center [496, 76] width 112 height 23
type input "*"
type input "**********"
click at [499, 318] on button "Next" at bounding box center [501, 314] width 31 height 18
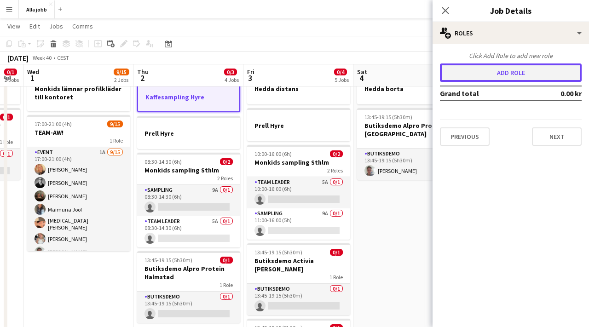
click at [487, 72] on button "Add role" at bounding box center [511, 73] width 142 height 18
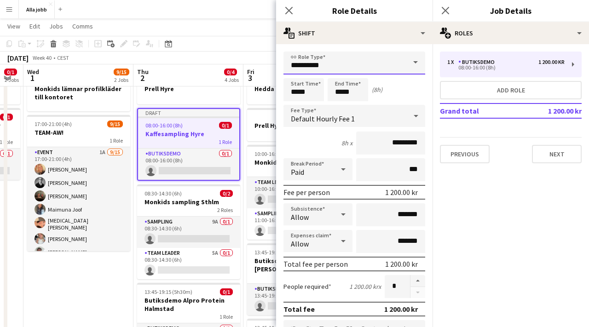
click at [377, 60] on input "**********" at bounding box center [355, 63] width 142 height 23
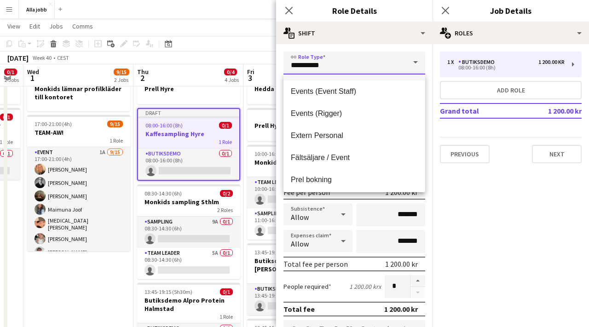
scroll to position [177, 0]
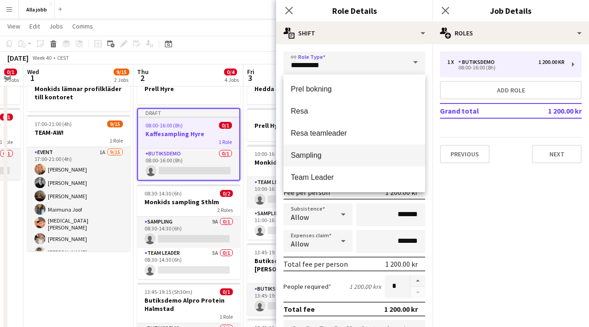
click at [320, 161] on mat-option "Sampling" at bounding box center [355, 156] width 142 height 22
type input "********"
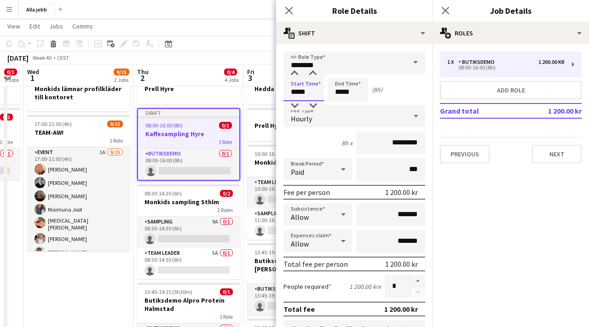
click at [296, 92] on input "*****" at bounding box center [304, 89] width 41 height 23
click at [296, 75] on div at bounding box center [294, 73] width 18 height 9
click at [293, 103] on div at bounding box center [294, 105] width 18 height 9
click at [309, 80] on input "*****" at bounding box center [304, 89] width 41 height 23
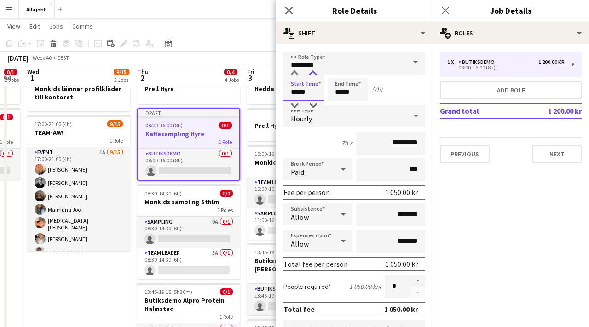
click at [310, 77] on div at bounding box center [313, 73] width 18 height 9
type input "*****"
click at [311, 104] on div at bounding box center [313, 105] width 18 height 9
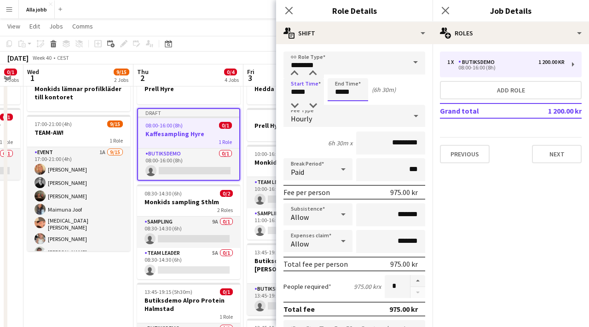
click at [348, 97] on input "*****" at bounding box center [348, 89] width 41 height 23
click at [356, 72] on div at bounding box center [357, 73] width 18 height 9
type input "*****"
click at [340, 71] on div at bounding box center [339, 73] width 18 height 9
click at [327, 176] on div "Paid" at bounding box center [309, 169] width 51 height 22
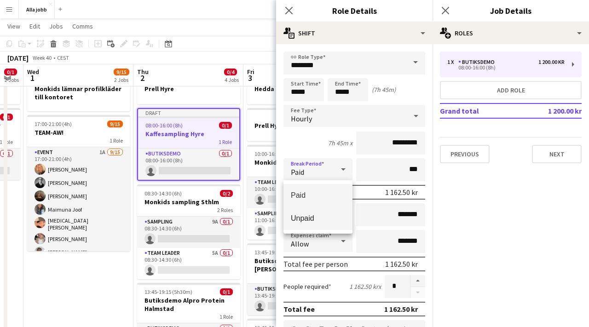
click at [319, 213] on mat-option "Unpaid" at bounding box center [318, 218] width 69 height 23
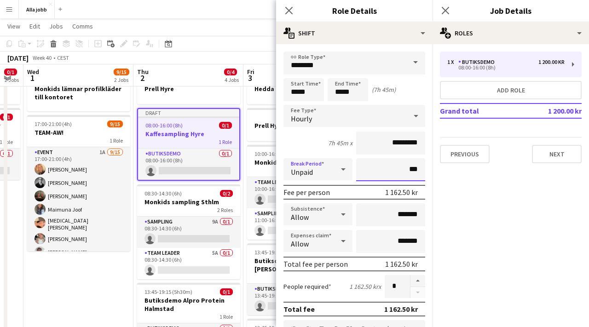
click at [409, 170] on input "***" at bounding box center [390, 169] width 69 height 23
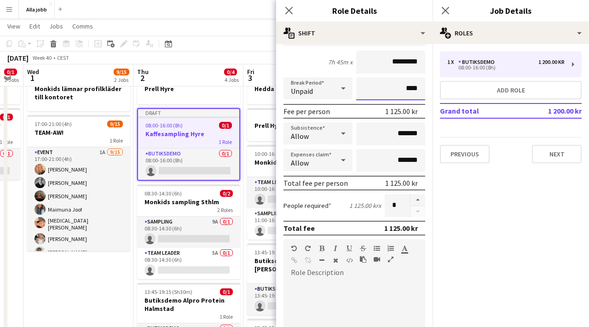
scroll to position [179, 0]
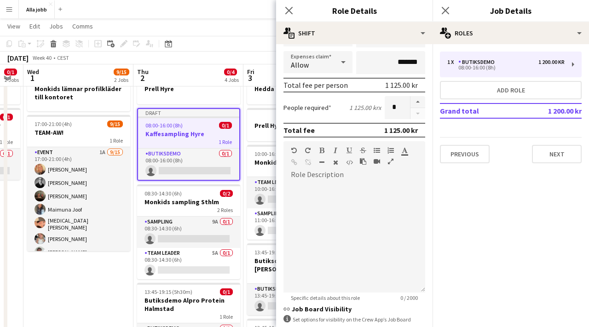
type input "****"
click at [336, 184] on div at bounding box center [355, 237] width 142 height 110
paste div
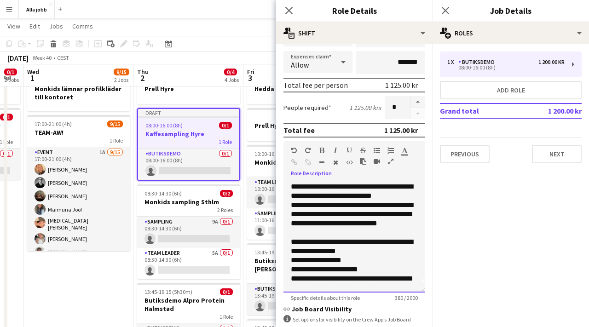
scroll to position [0, 0]
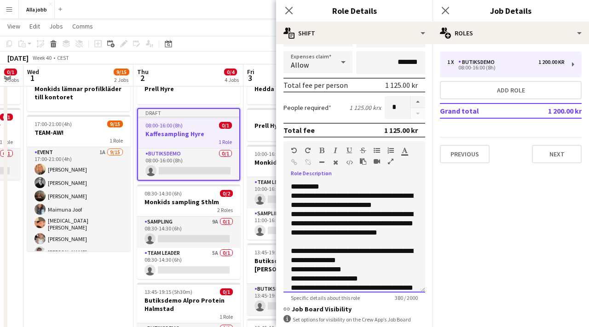
click at [335, 188] on p "**********" at bounding box center [354, 186] width 127 height 9
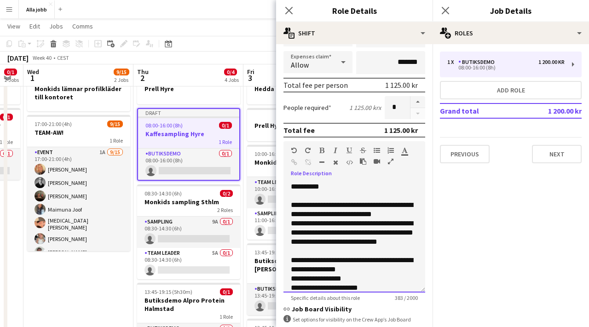
click at [408, 216] on p "**********" at bounding box center [354, 210] width 127 height 18
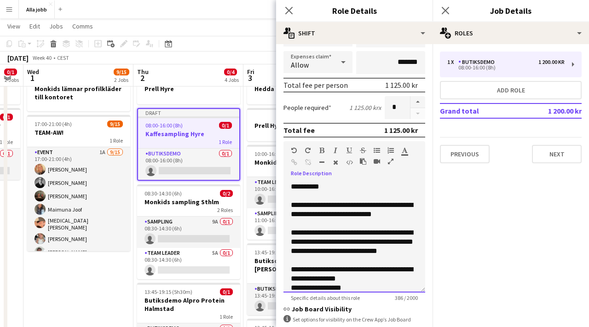
click at [359, 261] on p "**********" at bounding box center [354, 246] width 127 height 37
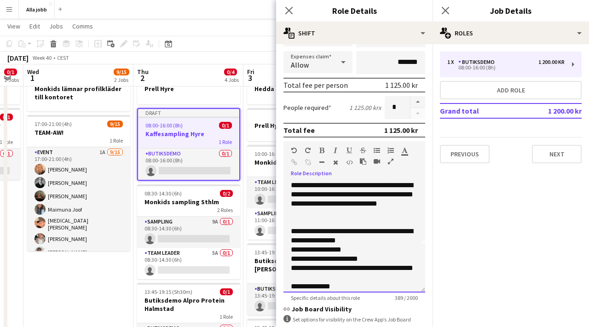
click at [359, 239] on p "**********" at bounding box center [354, 236] width 127 height 18
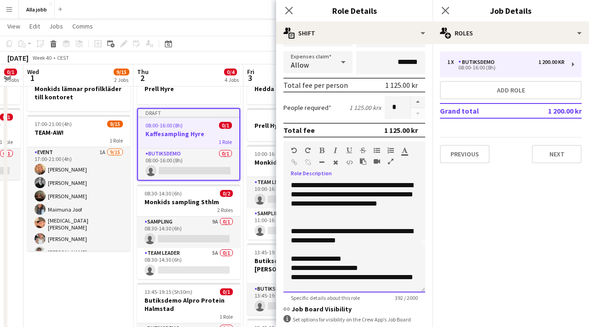
scroll to position [63, 0]
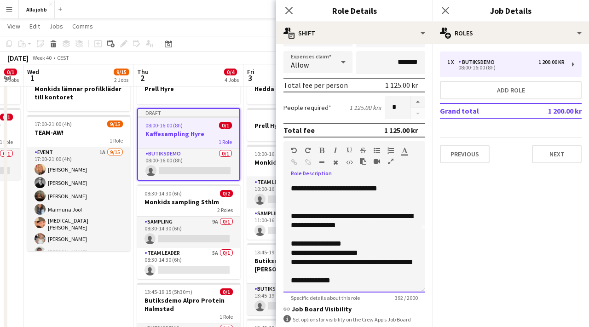
click at [380, 254] on p "**********" at bounding box center [354, 253] width 127 height 9
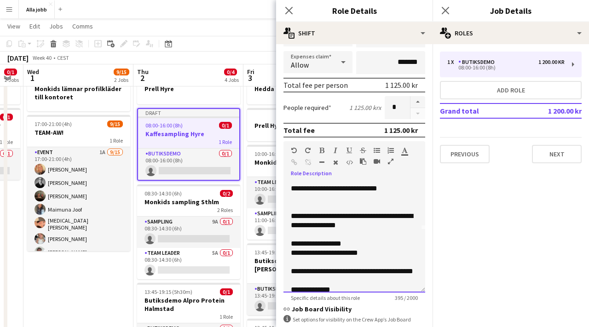
click at [360, 278] on p "**********" at bounding box center [354, 276] width 127 height 18
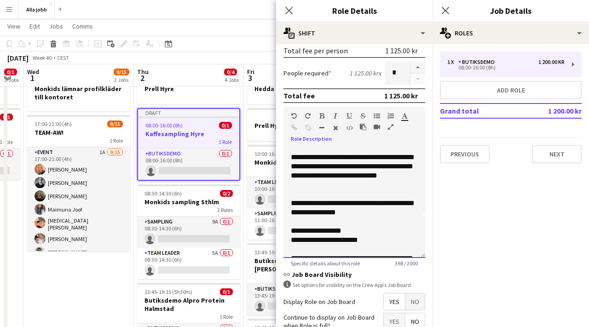
scroll to position [0, 0]
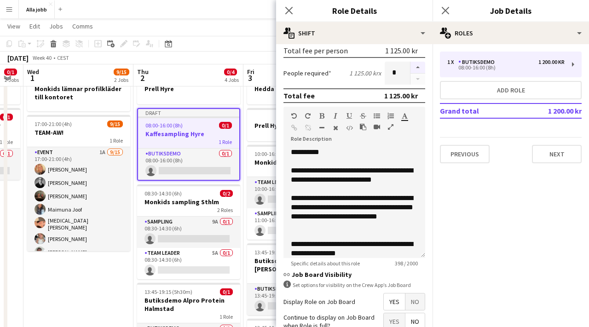
click at [418, 67] on button "button" at bounding box center [418, 68] width 15 height 12
type input "*"
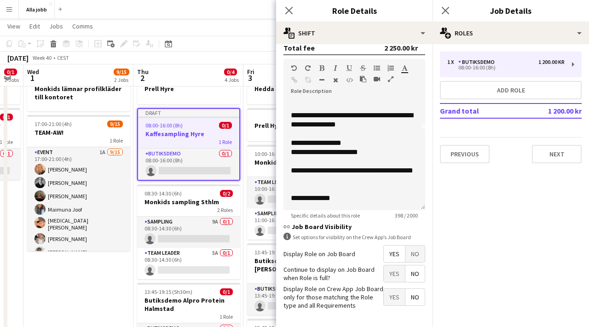
scroll to position [296, 0]
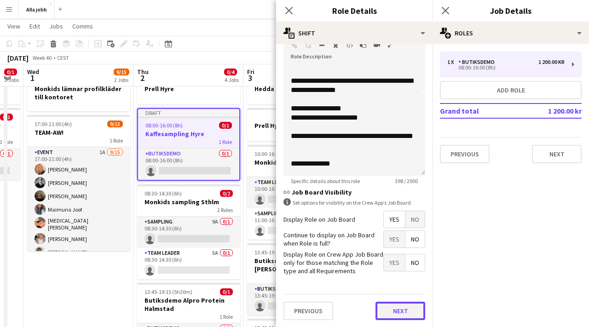
click at [399, 311] on button "Next" at bounding box center [401, 311] width 50 height 18
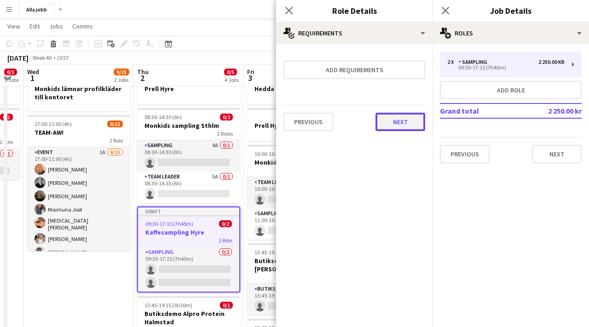
click at [393, 122] on button "Next" at bounding box center [401, 122] width 50 height 18
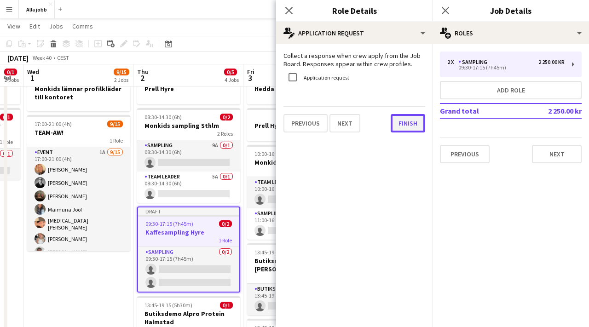
click at [401, 126] on button "Finish" at bounding box center [408, 123] width 35 height 18
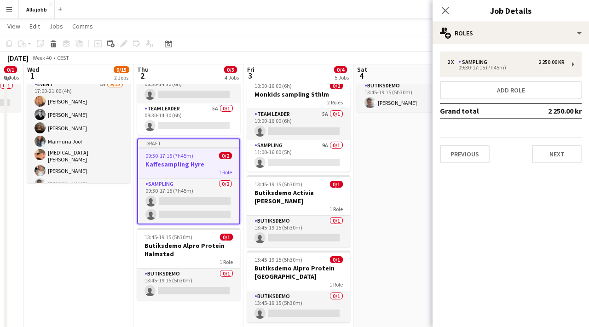
scroll to position [105, 0]
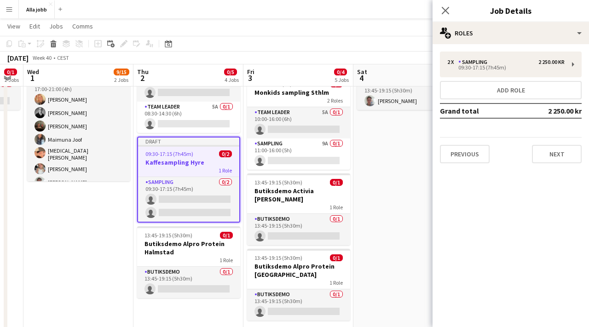
click at [118, 249] on app-date-cell "Monkids lämnar profilkläder till kontoret 17:00-21:00 (4h) 9/15 TEAM-AW! 1 Role…" at bounding box center [78, 236] width 110 height 476
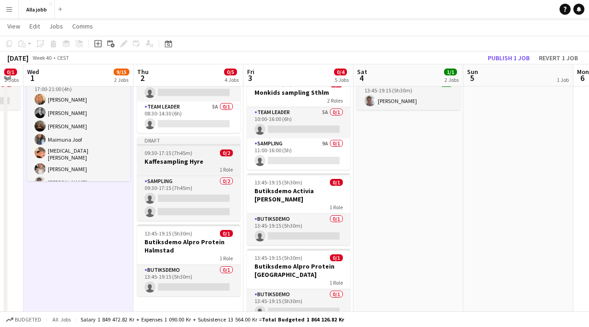
click at [185, 166] on div "1 Role" at bounding box center [188, 169] width 103 height 7
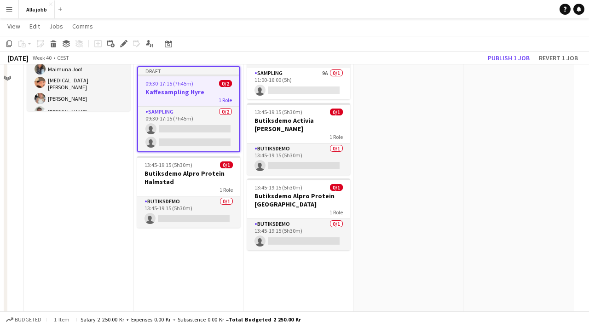
scroll to position [267, 0]
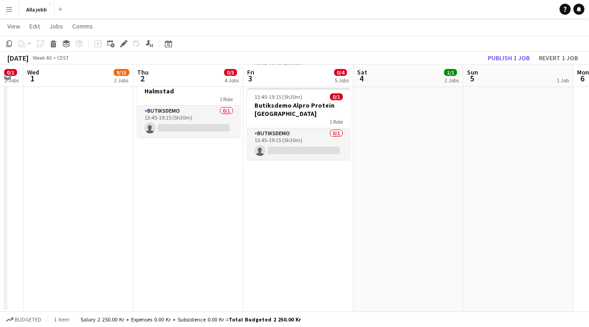
click at [273, 197] on app-date-cell "Hedda distans [PERSON_NAME] 10:00-16:00 (6h) 0/2 Monkids sampling Sthlm 2 Roles…" at bounding box center [299, 75] width 110 height 476
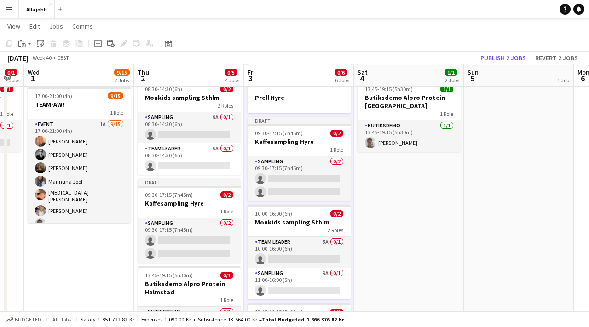
scroll to position [64, 0]
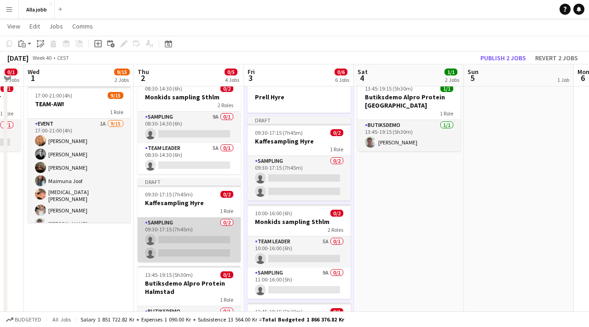
click at [188, 233] on app-card-role "Sampling 0/2 09:30-17:15 (7h45m) single-neutral-actions single-neutral-actions" at bounding box center [189, 240] width 103 height 45
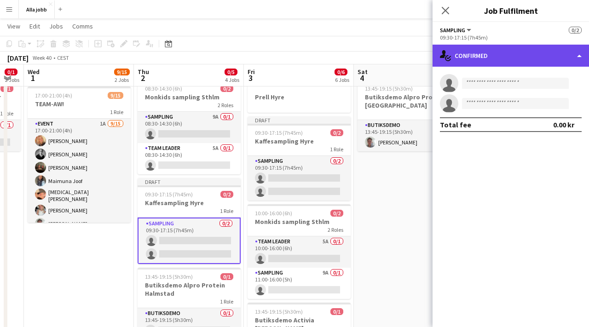
click at [487, 45] on div "single-neutral-actions-check-2 Confirmed" at bounding box center [511, 56] width 157 height 22
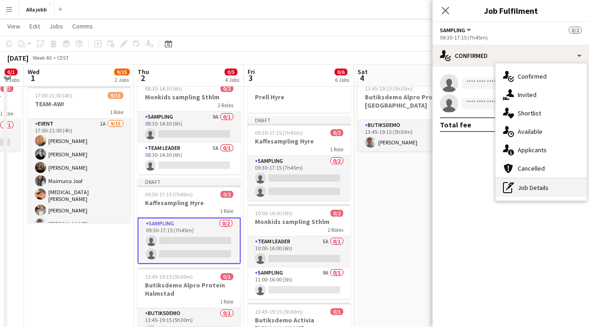
click at [539, 183] on div "pen-write Job Details" at bounding box center [541, 188] width 91 height 18
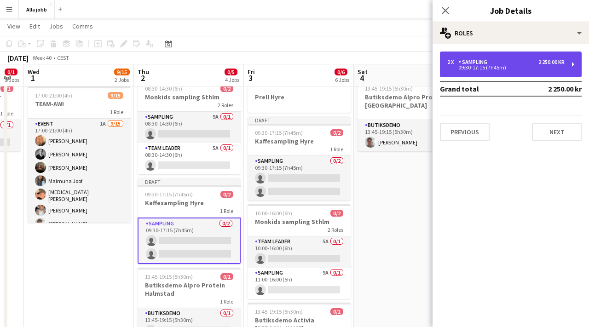
click at [476, 65] on div "09:30-17:15 (7h45m)" at bounding box center [505, 67] width 117 height 5
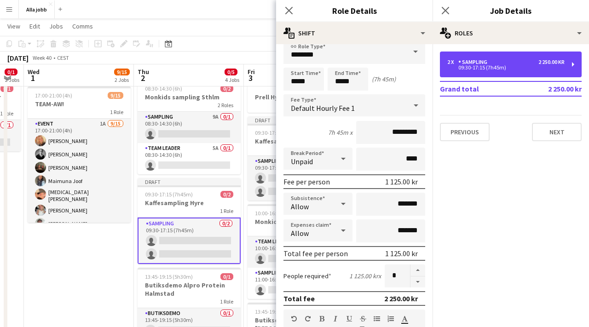
scroll to position [0, 0]
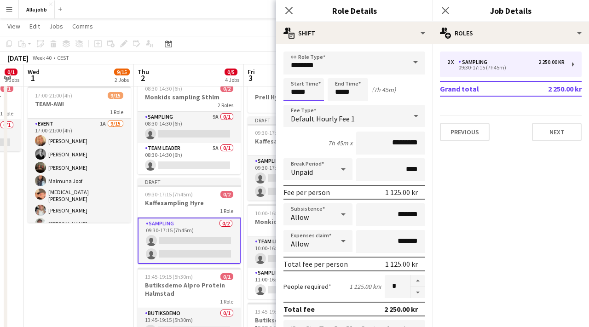
click at [313, 96] on input "*****" at bounding box center [304, 89] width 41 height 23
type input "*****"
click at [296, 72] on div at bounding box center [294, 73] width 18 height 9
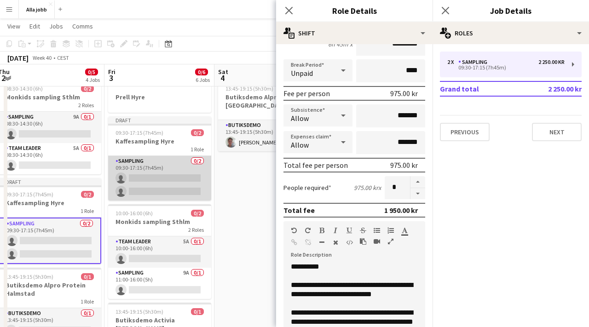
click at [147, 174] on app-card-role "Sampling 0/2 09:30-17:15 (7h45m) single-neutral-actions single-neutral-actions" at bounding box center [159, 178] width 103 height 45
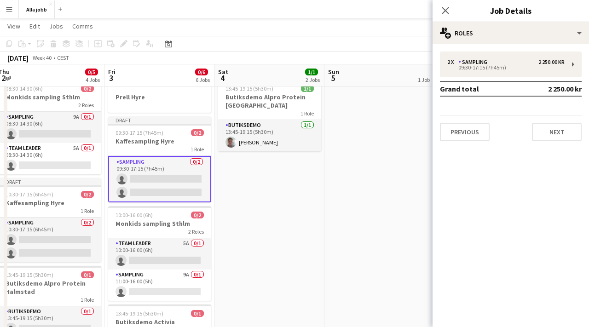
click at [174, 175] on app-card-role "Sampling 0/2 09:30-17:15 (7h45m) single-neutral-actions single-neutral-actions" at bounding box center [159, 179] width 103 height 46
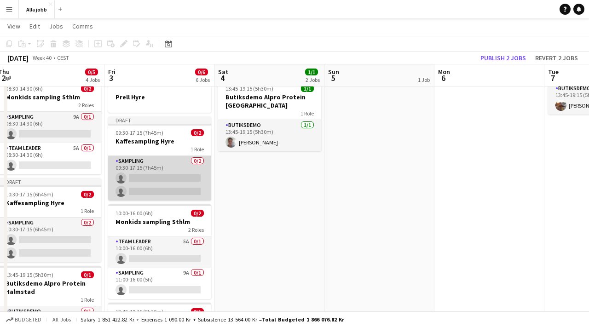
click at [174, 175] on app-card-role "Sampling 0/2 09:30-17:15 (7h45m) single-neutral-actions single-neutral-actions" at bounding box center [159, 178] width 103 height 45
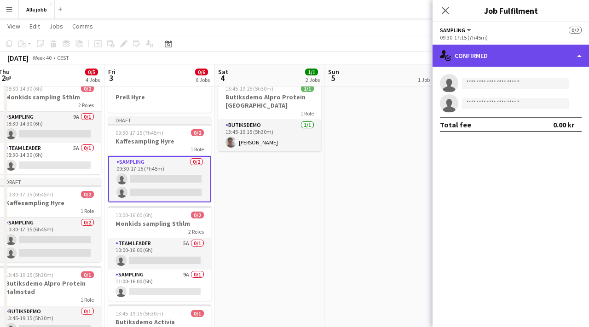
click at [502, 46] on div "single-neutral-actions-check-2 Confirmed" at bounding box center [511, 56] width 157 height 22
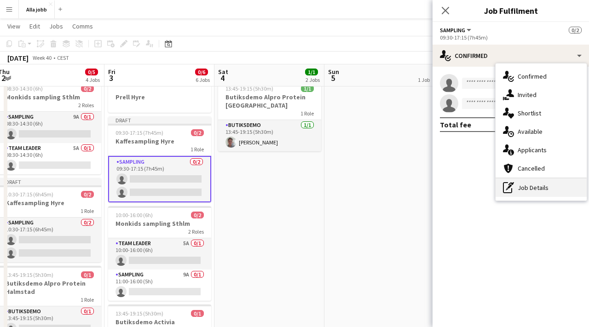
click at [522, 191] on div "pen-write Job Details" at bounding box center [541, 188] width 91 height 18
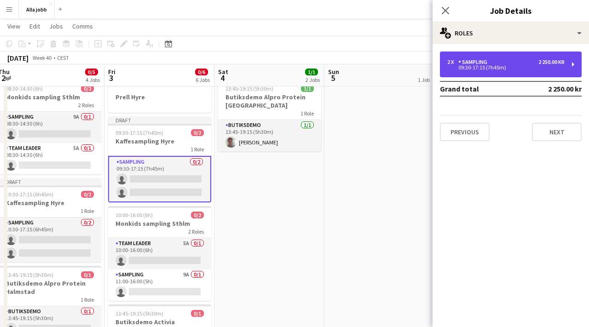
click at [459, 70] on div "09:30-17:15 (7h45m)" at bounding box center [505, 67] width 117 height 5
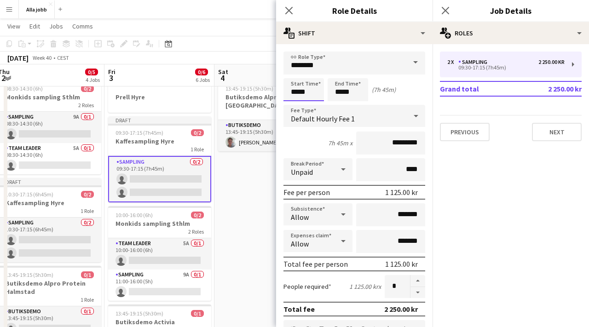
click at [309, 91] on input "*****" at bounding box center [304, 89] width 41 height 23
type input "*****"
click at [295, 73] on div at bounding box center [294, 73] width 18 height 9
click at [264, 177] on app-date-cell "[PERSON_NAME] 13:45-19:15 (5h30m) 1/1 Butiksdemo Alpro Protein Göteborg 1 Role …" at bounding box center [270, 277] width 110 height 476
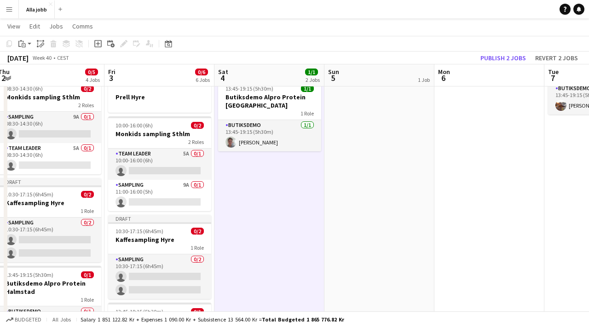
click at [264, 177] on app-date-cell "[PERSON_NAME] 13:45-19:15 (5h30m) 1/1 Butiksdemo Alpro Protein Göteborg 1 Role …" at bounding box center [270, 277] width 110 height 476
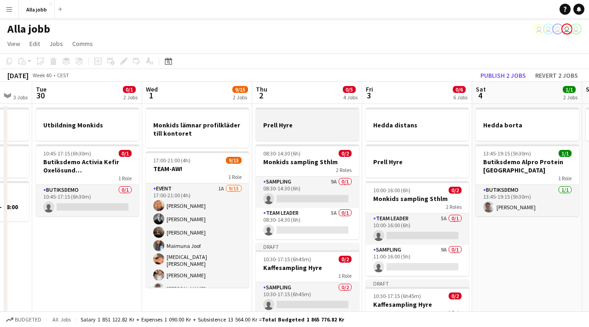
click at [314, 131] on div at bounding box center [307, 132] width 103 height 7
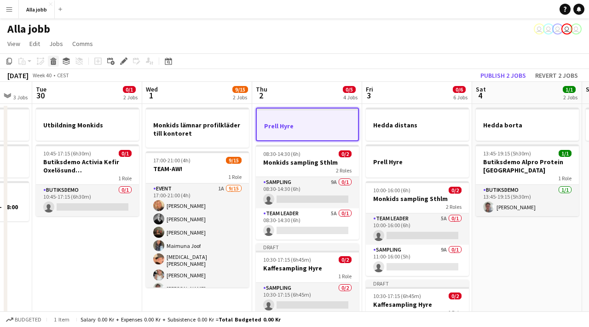
click at [57, 60] on icon "Delete" at bounding box center [53, 61] width 7 height 7
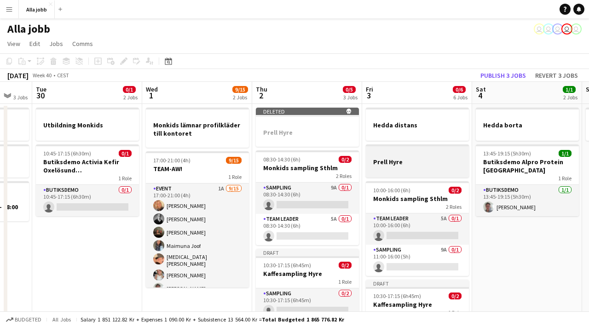
click at [383, 156] on div at bounding box center [417, 153] width 103 height 7
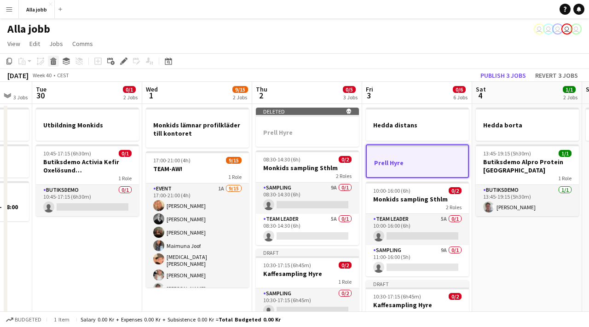
click at [54, 59] on icon at bounding box center [53, 59] width 6 height 2
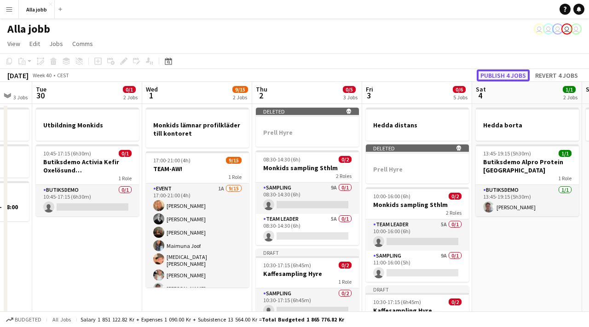
click at [510, 75] on button "Publish 4 jobs" at bounding box center [503, 76] width 53 height 12
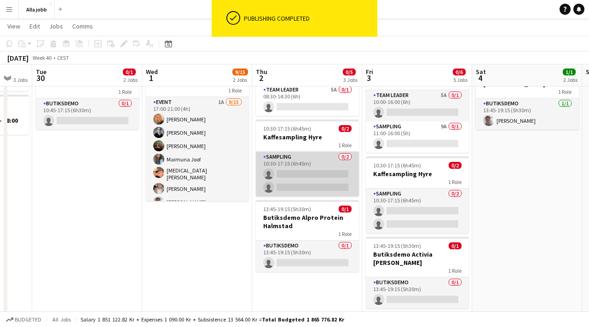
click at [316, 162] on app-card-role "Sampling 0/2 10:30-17:15 (6h45m) single-neutral-actions single-neutral-actions" at bounding box center [307, 174] width 103 height 45
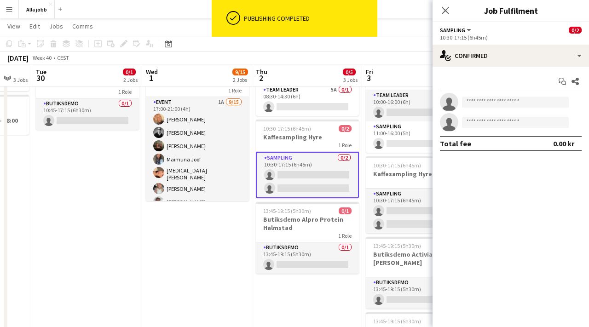
click at [477, 67] on div "Start chat Share single-neutral-actions single-neutral-actions Total fee 0.00 kr" at bounding box center [511, 113] width 157 height 92
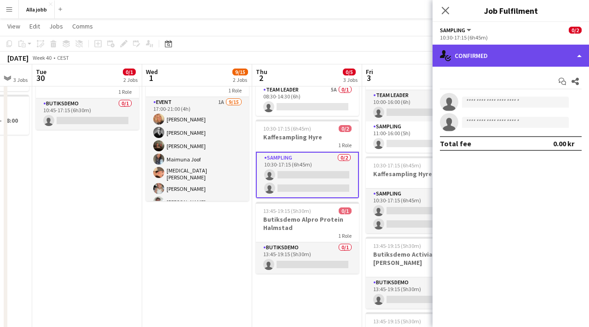
click at [479, 50] on div "single-neutral-actions-check-2 Confirmed" at bounding box center [511, 56] width 157 height 22
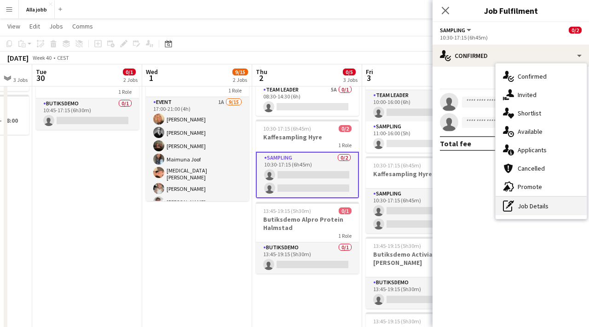
click at [518, 203] on div "pen-write Job Details" at bounding box center [541, 206] width 91 height 18
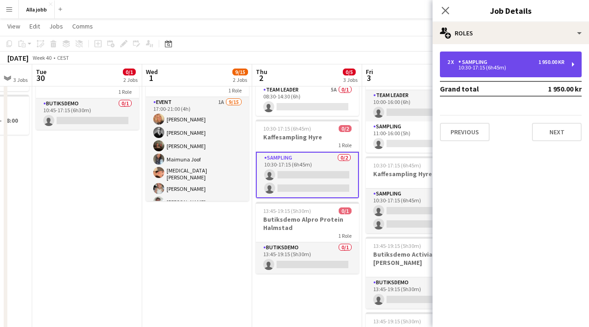
click at [480, 74] on div "2 x Sampling 1 950.00 kr 10:30-17:15 (6h45m)" at bounding box center [511, 65] width 142 height 26
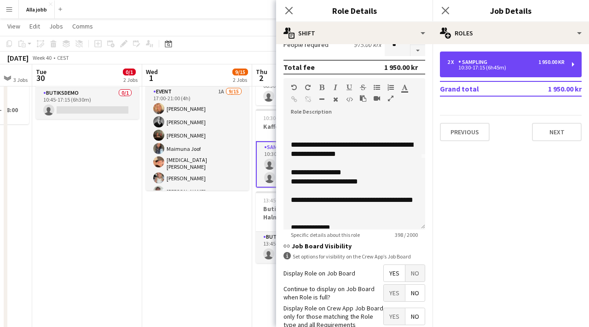
scroll to position [81, 0]
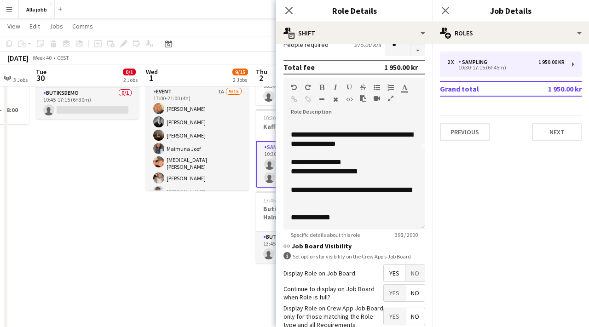
click at [221, 244] on app-date-cell "Monkids lämnar profilkläder till kontoret 17:00-21:00 (4h) 9/15 TEAM-AW! 1 Role…" at bounding box center [197, 245] width 110 height 476
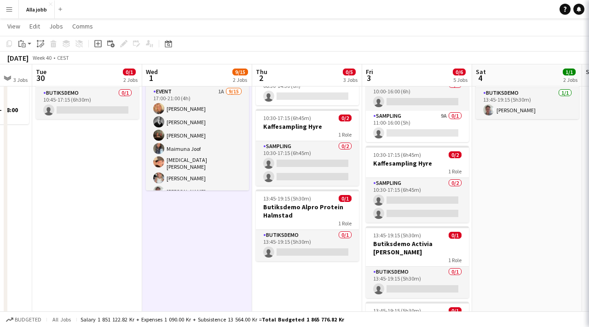
click at [221, 244] on app-date-cell "Monkids lämnar profilkläder till kontoret 17:00-21:00 (4h) 9/15 TEAM-AW! 1 Role…" at bounding box center [197, 245] width 110 height 476
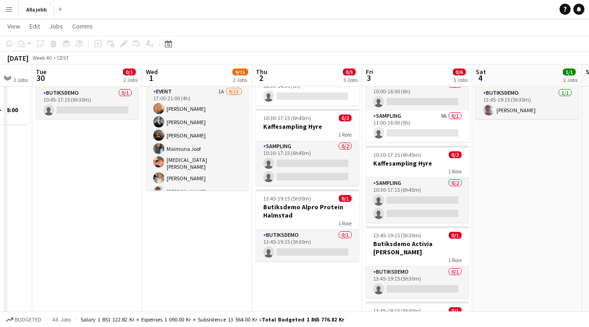
scroll to position [0, 217]
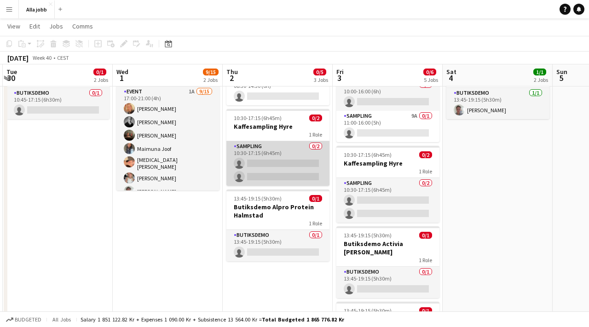
click at [286, 157] on app-card-role "Sampling 0/2 10:30-17:15 (6h45m) single-neutral-actions single-neutral-actions" at bounding box center [277, 163] width 103 height 45
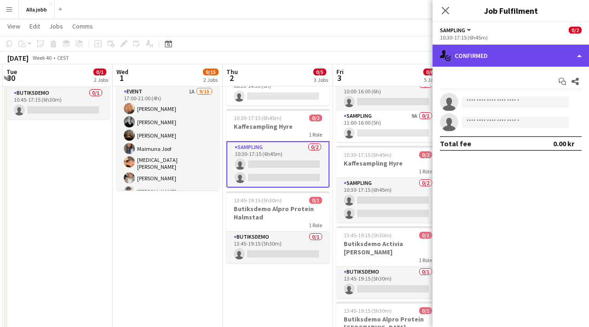
click at [528, 48] on div "single-neutral-actions-check-2 Confirmed" at bounding box center [511, 56] width 157 height 22
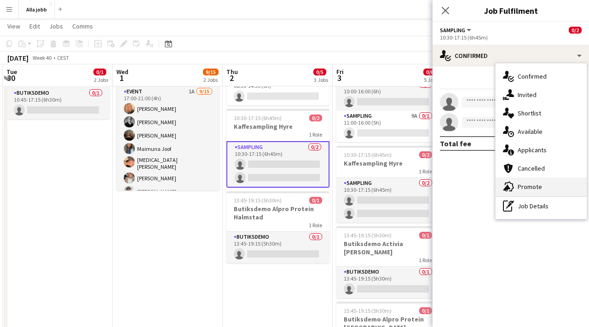
click at [531, 189] on span "Promote" at bounding box center [530, 187] width 24 height 8
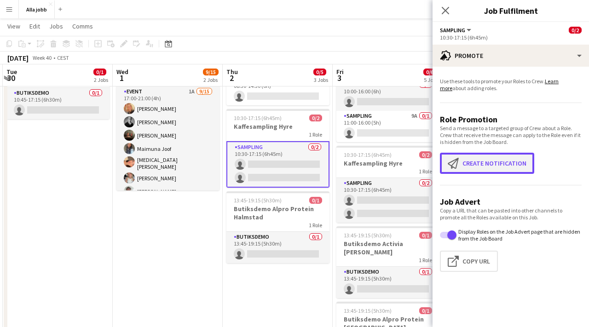
click at [460, 169] on app-icon "Create notification" at bounding box center [455, 163] width 15 height 11
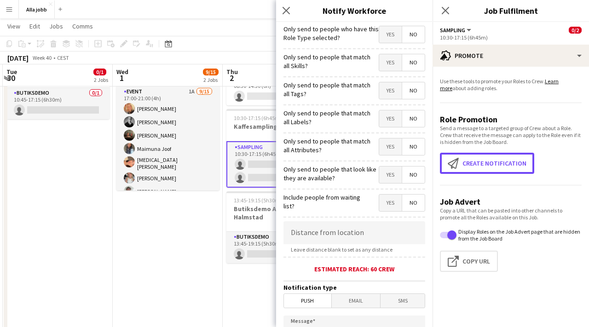
scroll to position [181, 0]
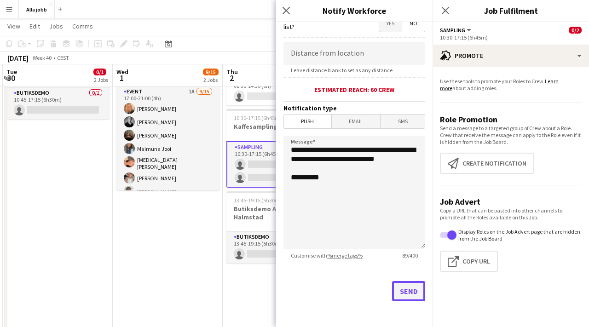
click at [406, 292] on button "Send" at bounding box center [408, 291] width 33 height 20
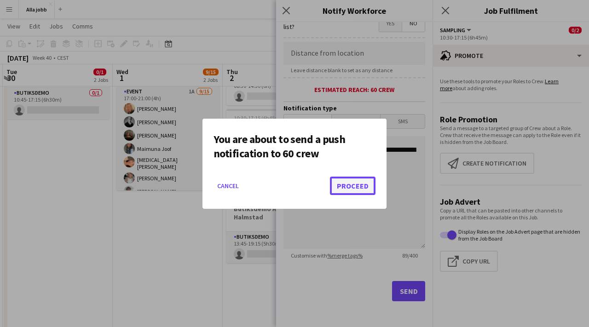
click at [348, 188] on button "Proceed" at bounding box center [353, 186] width 46 height 18
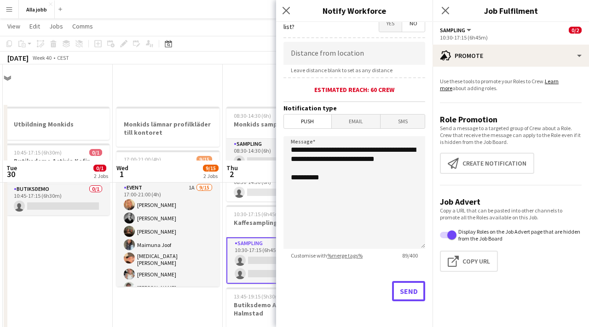
scroll to position [96, 0]
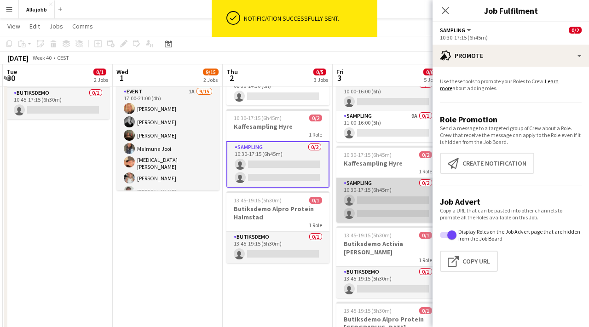
click at [365, 197] on app-card-role "Sampling 0/2 10:30-17:15 (6h45m) single-neutral-actions single-neutral-actions" at bounding box center [387, 200] width 103 height 45
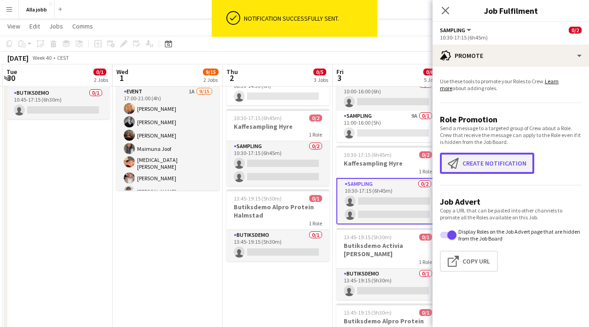
click at [483, 162] on button "Create notification Create notification" at bounding box center [487, 163] width 94 height 21
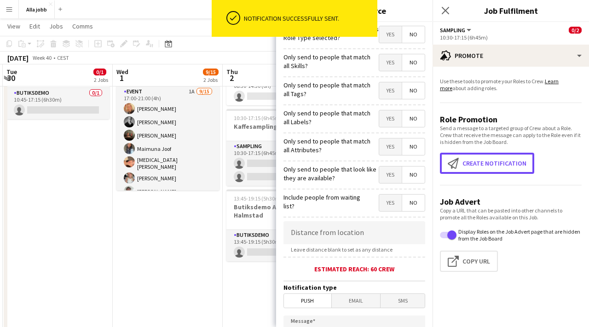
scroll to position [181, 0]
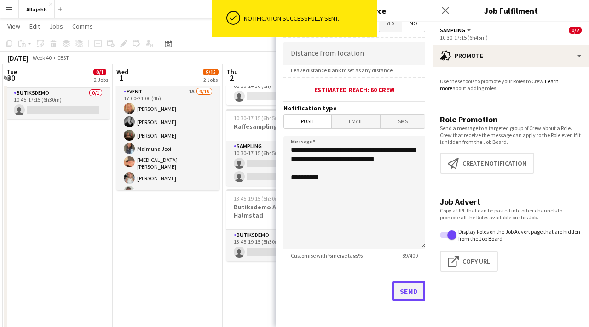
click at [403, 293] on button "Send" at bounding box center [408, 291] width 33 height 20
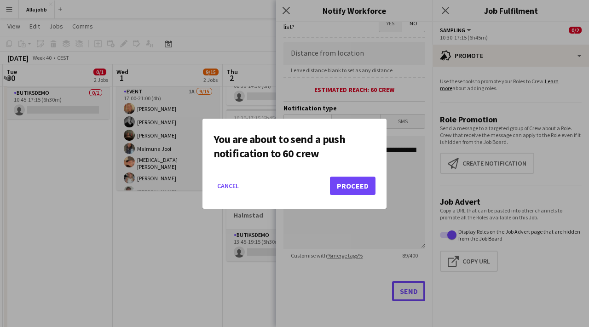
scroll to position [0, 0]
click at [357, 182] on button "Proceed" at bounding box center [353, 186] width 46 height 18
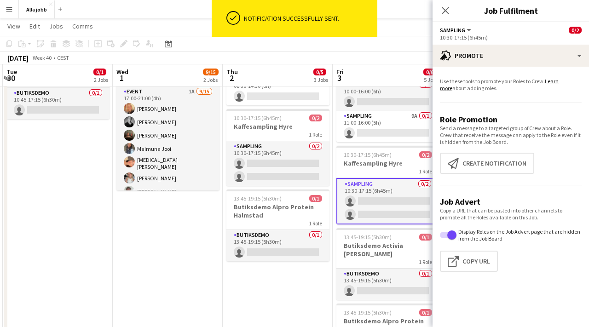
click at [269, 307] on app-date-cell "08:30-14:30 (6h) 0/2 Monkids sampling Sthlm 2 Roles Sampling 9A 0/1 08:30-14:30…" at bounding box center [278, 245] width 110 height 476
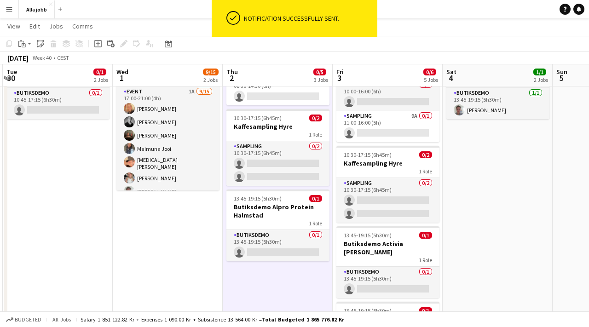
click at [269, 307] on app-date-cell "08:30-14:30 (6h) 0/2 Monkids sampling Sthlm 2 Roles Sampling 9A 0/1 08:30-14:30…" at bounding box center [278, 245] width 110 height 476
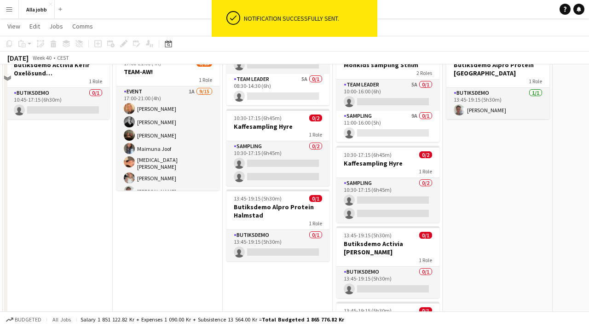
scroll to position [0, 0]
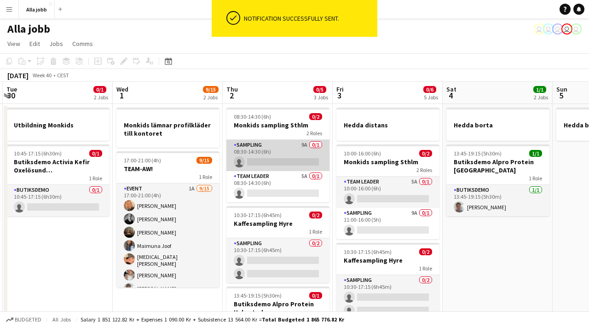
click at [283, 158] on app-card-role "Sampling 9A 0/1 08:30-14:30 (6h) single-neutral-actions" at bounding box center [277, 155] width 103 height 31
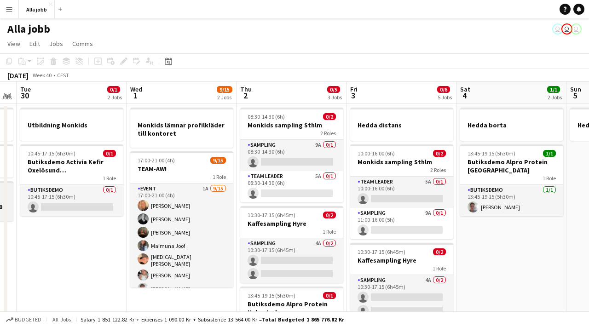
scroll to position [0, 319]
